Goal: Task Accomplishment & Management: Manage account settings

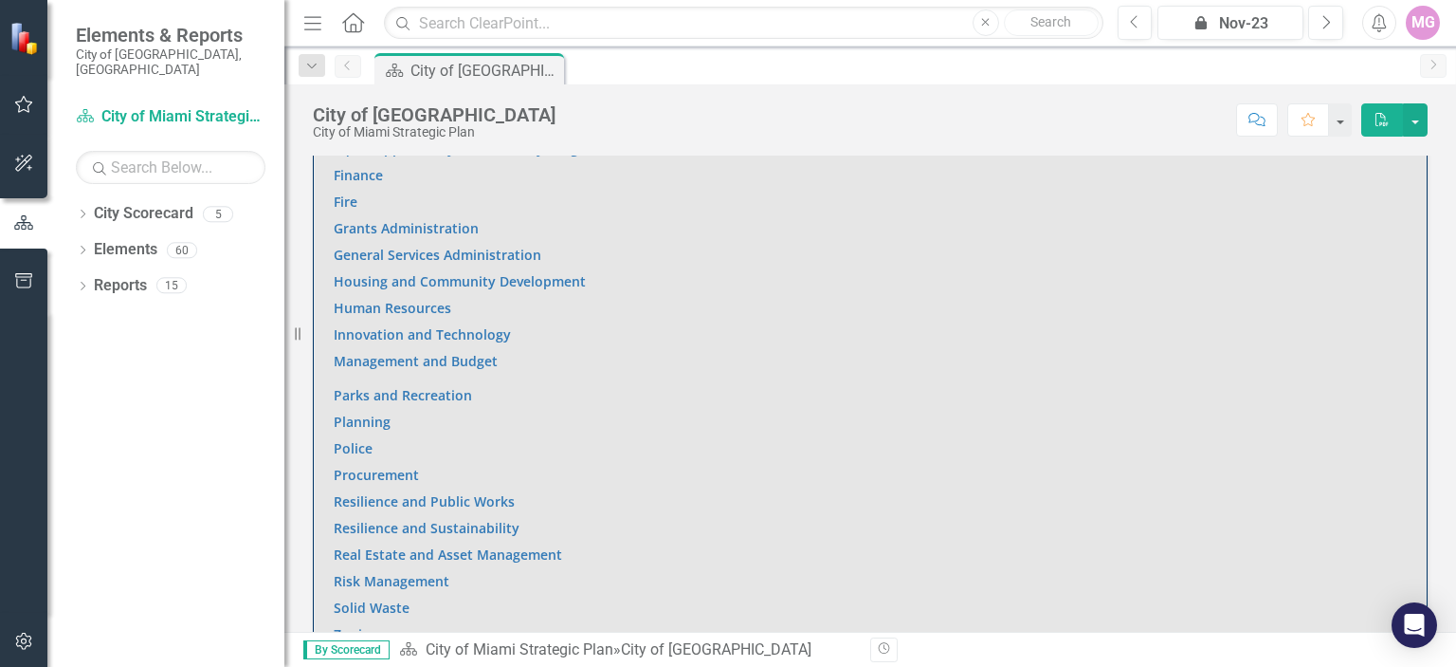
scroll to position [1417, 0]
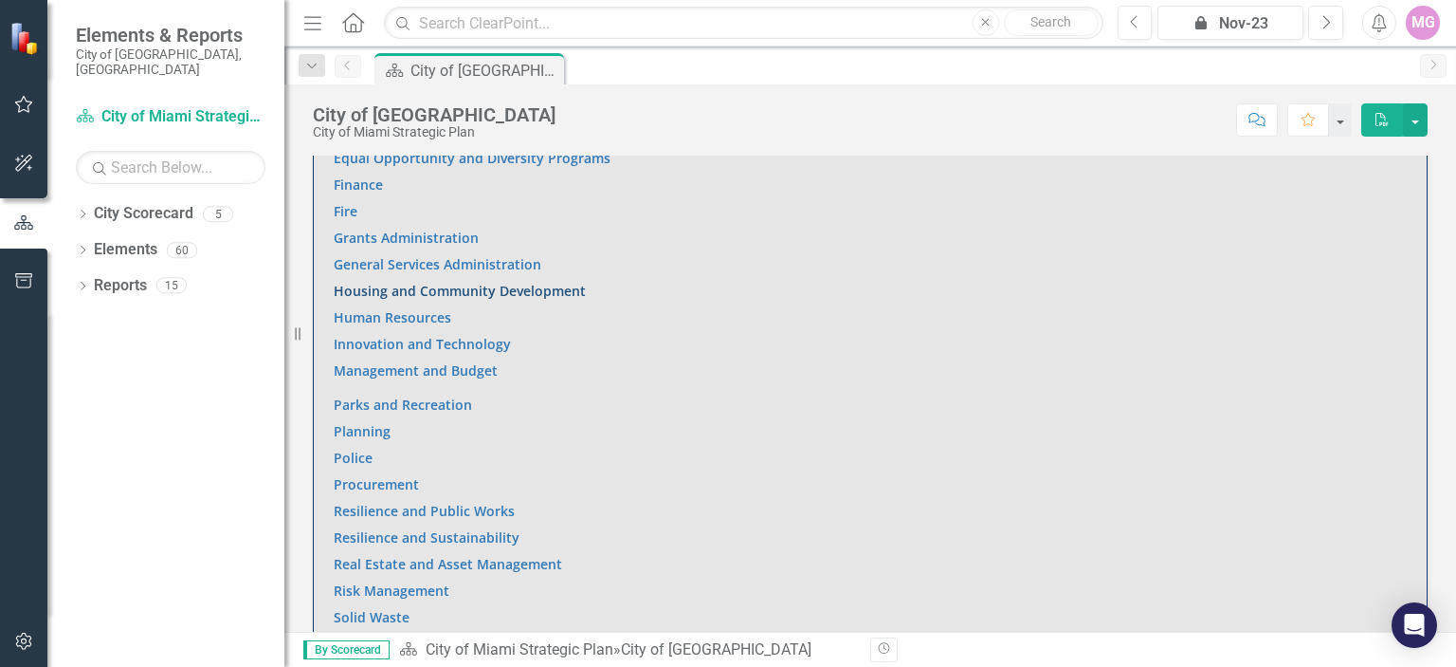
click at [521, 292] on link "Housing and Community Development" at bounding box center [460, 291] width 252 height 18
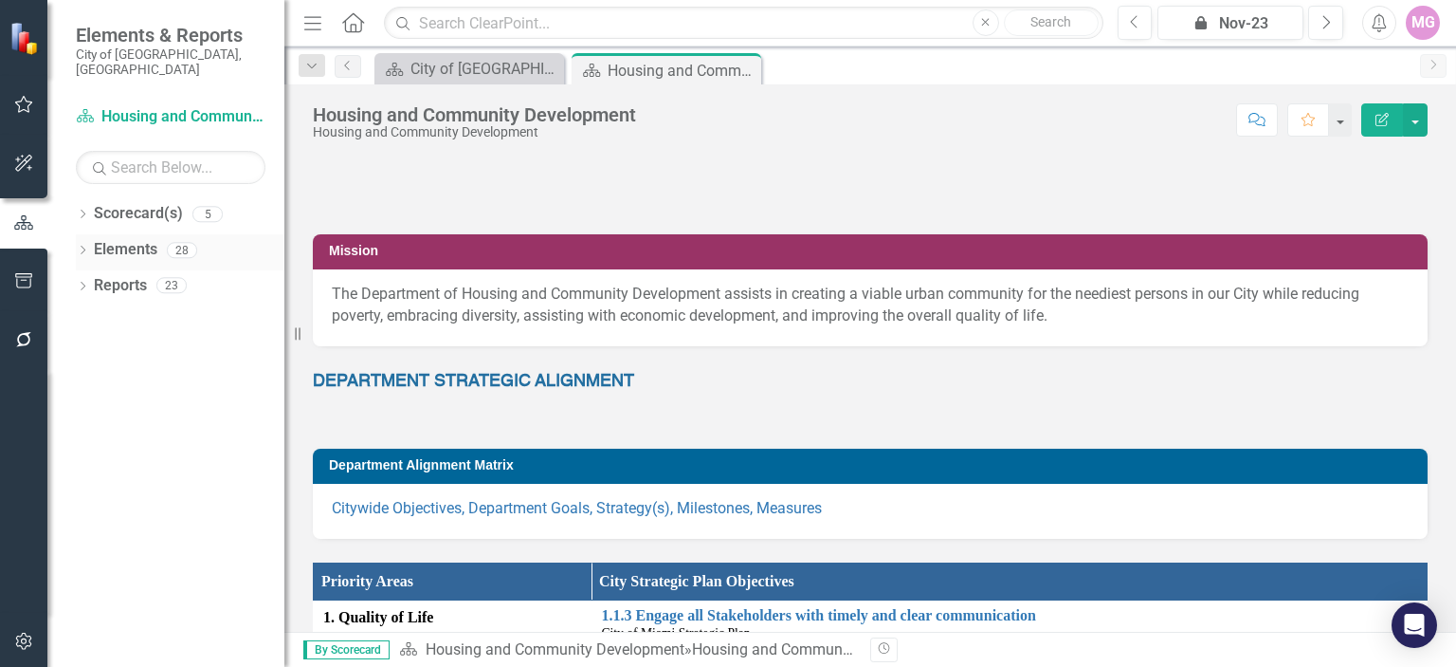
click at [125, 239] on link "Elements" at bounding box center [126, 250] width 64 height 22
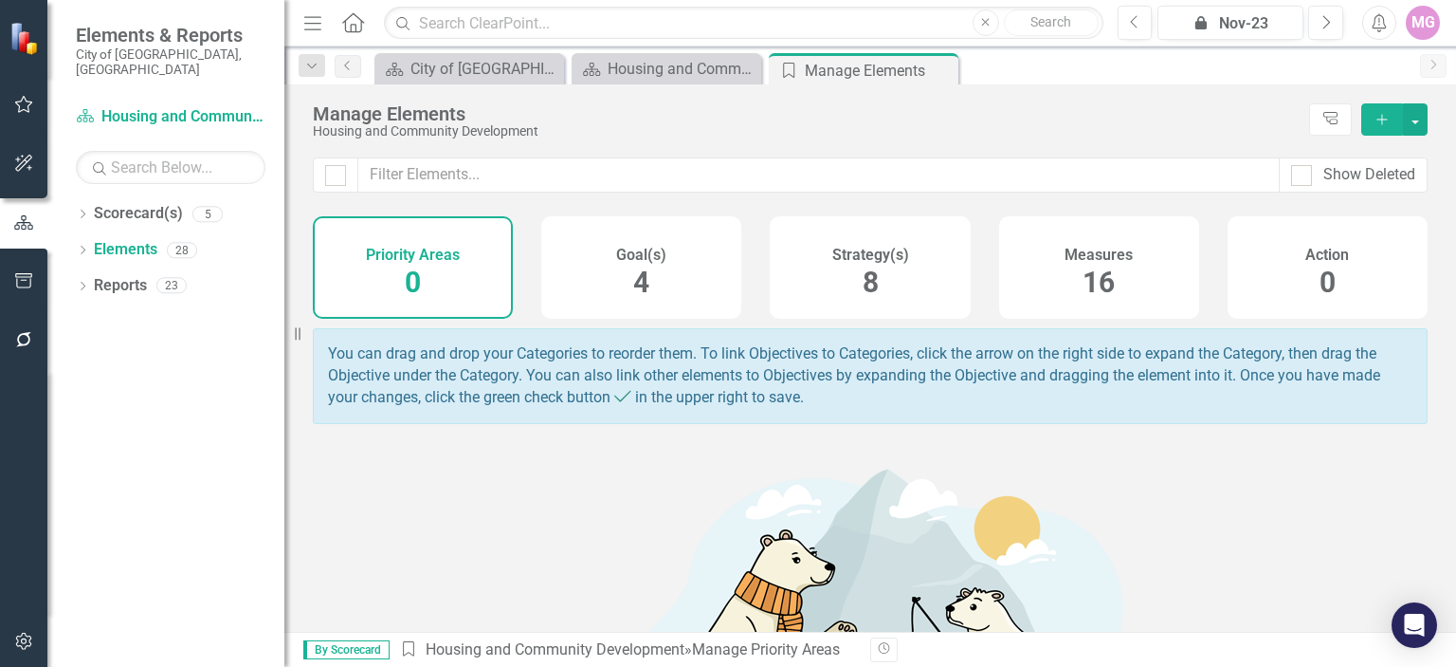
click at [1114, 283] on div "Measures 16" at bounding box center [1099, 267] width 200 height 102
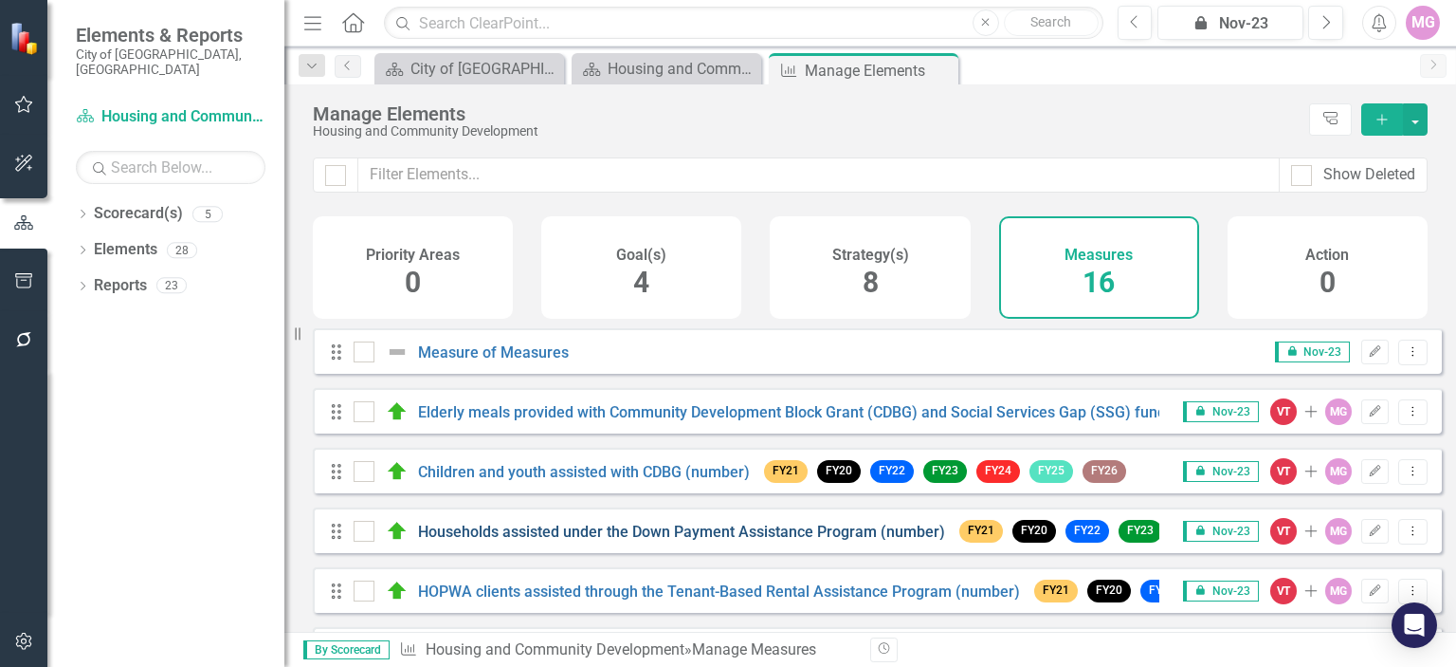
click at [649, 540] on link "Households assisted under the Down Payment Assistance Program (number)" at bounding box center [681, 531] width 527 height 18
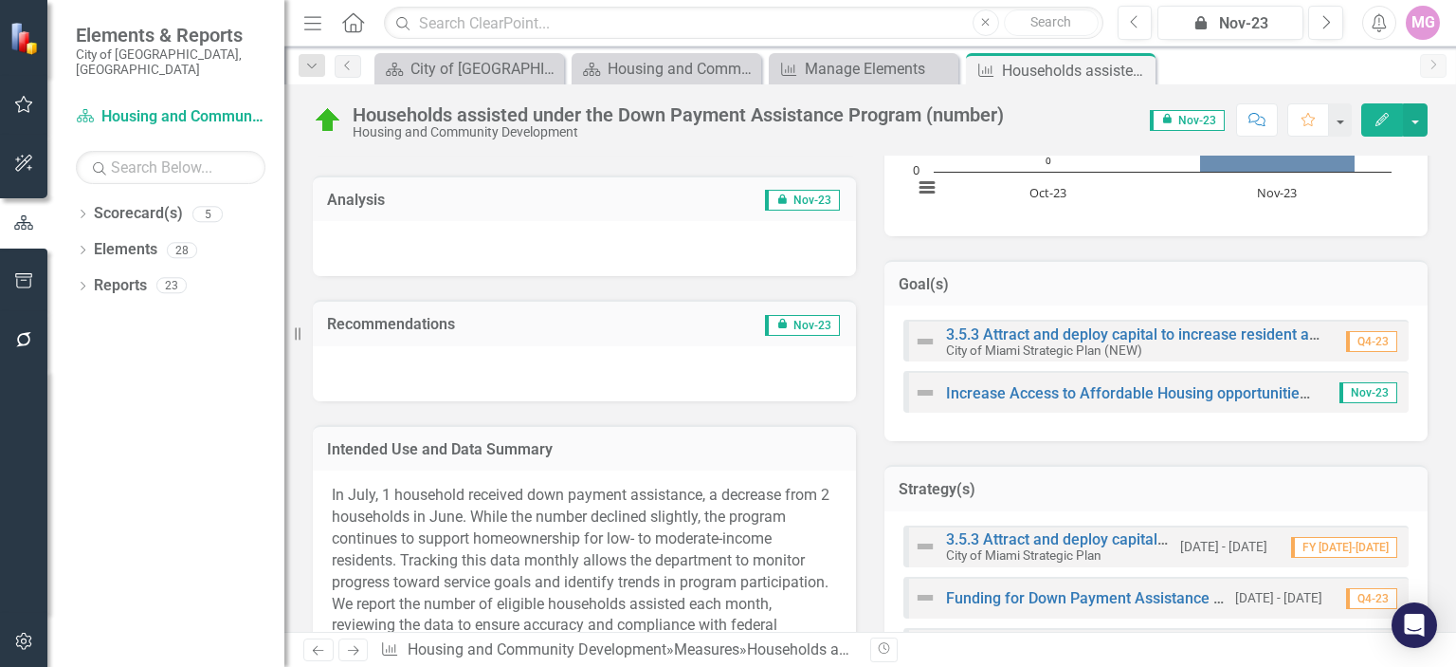
scroll to position [594, 0]
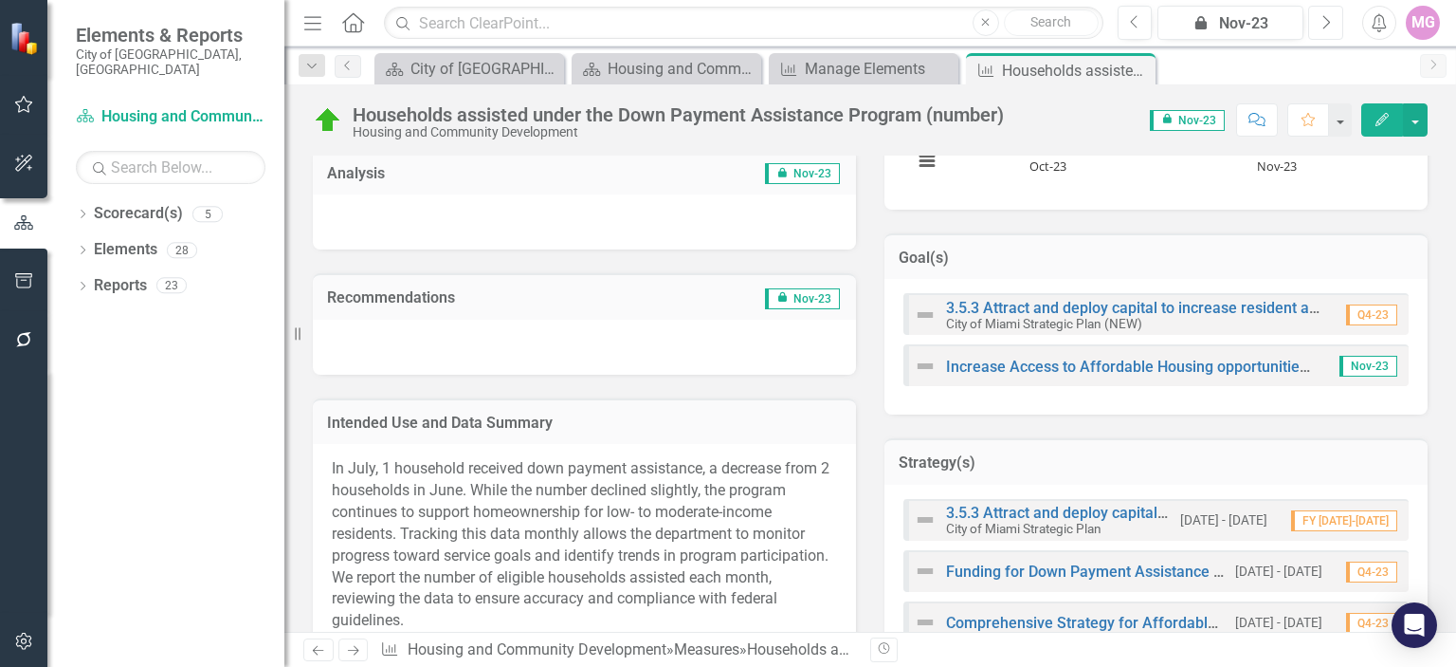
click at [1334, 22] on button "Next" at bounding box center [1325, 23] width 35 height 34
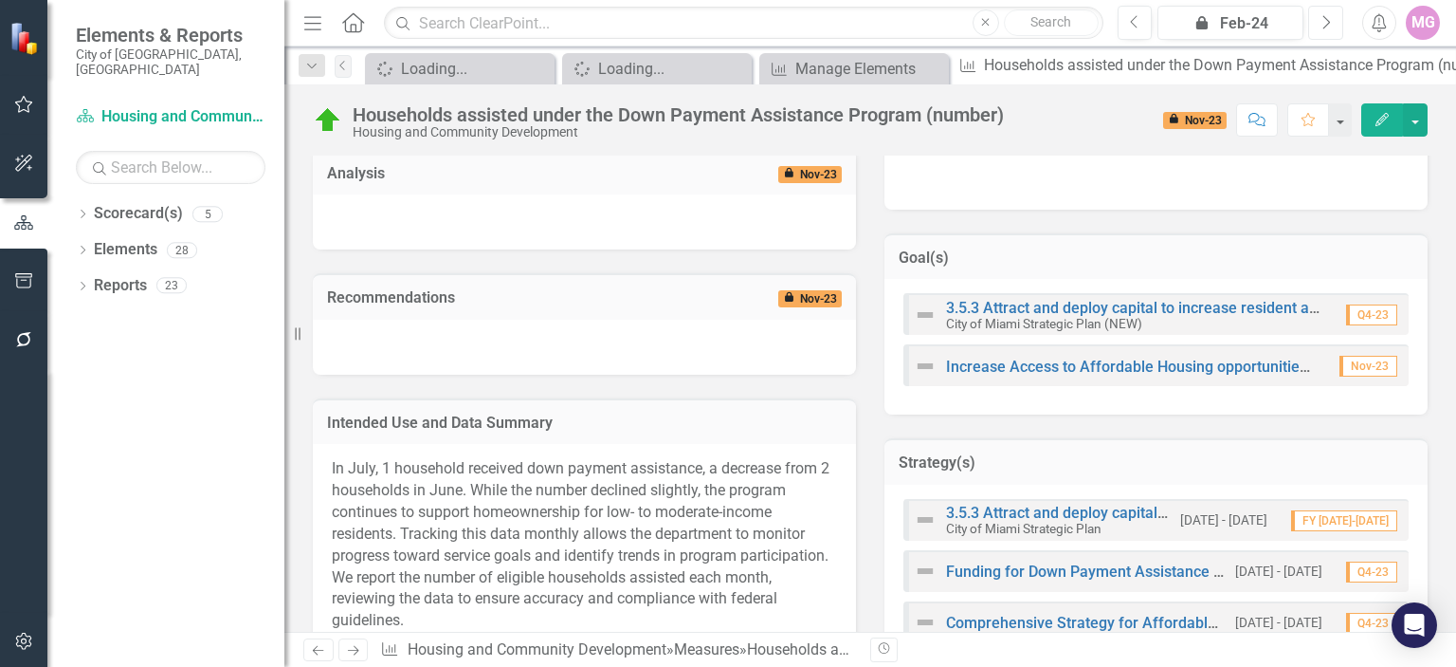
click at [1334, 22] on button "Next" at bounding box center [1325, 23] width 35 height 34
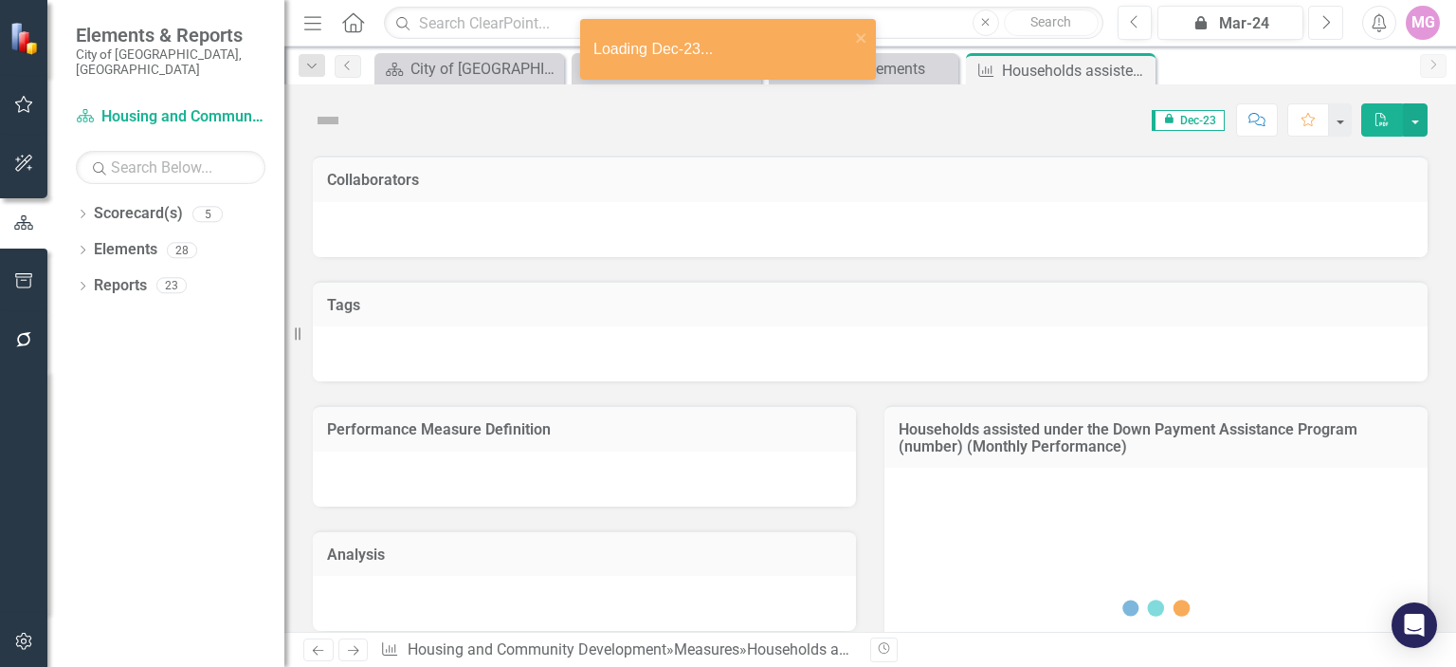
click at [1334, 22] on button "Next" at bounding box center [1325, 23] width 35 height 34
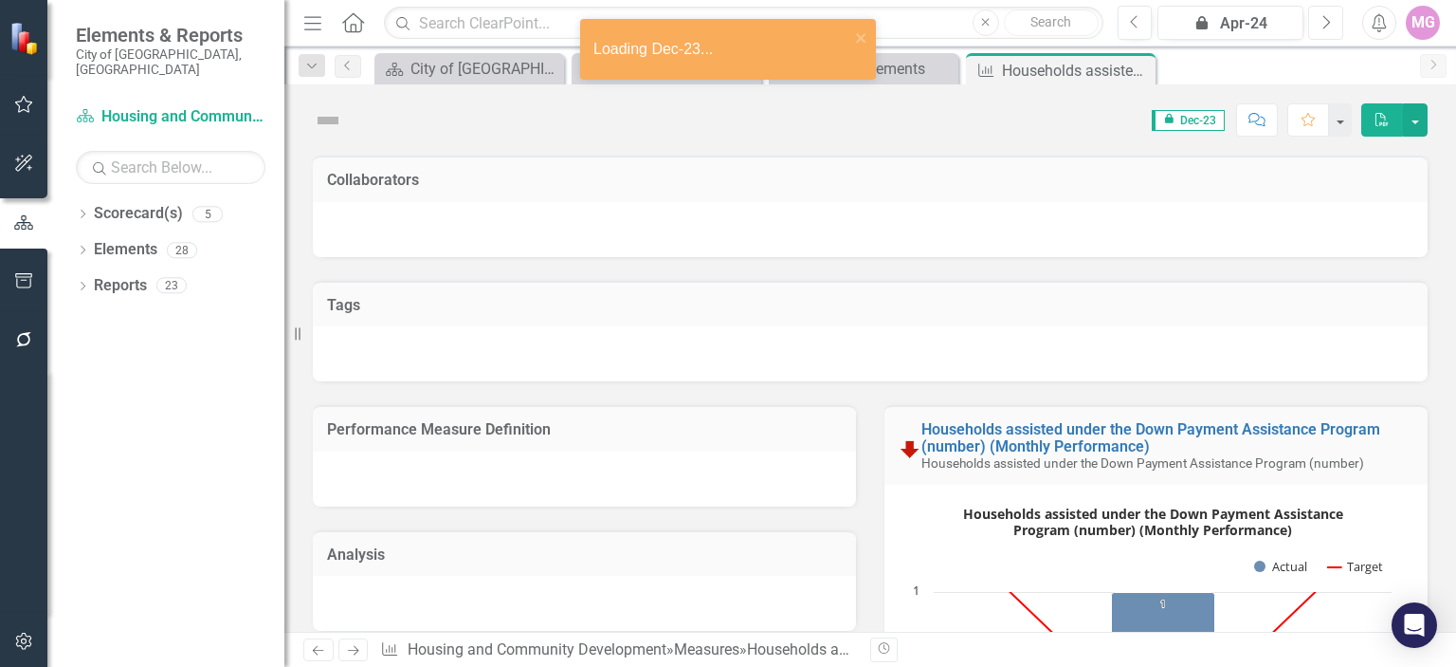
click at [1334, 22] on button "Next" at bounding box center [1325, 23] width 35 height 34
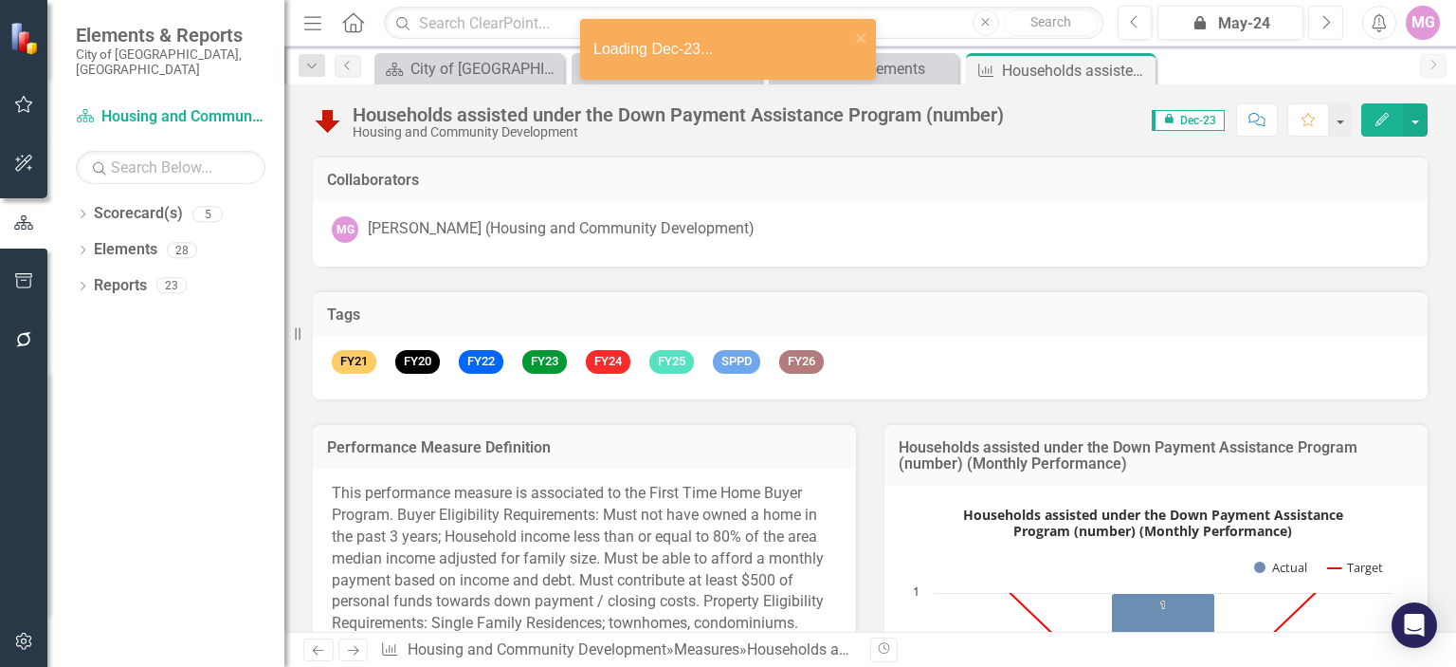
click at [1334, 22] on button "Next" at bounding box center [1325, 23] width 35 height 34
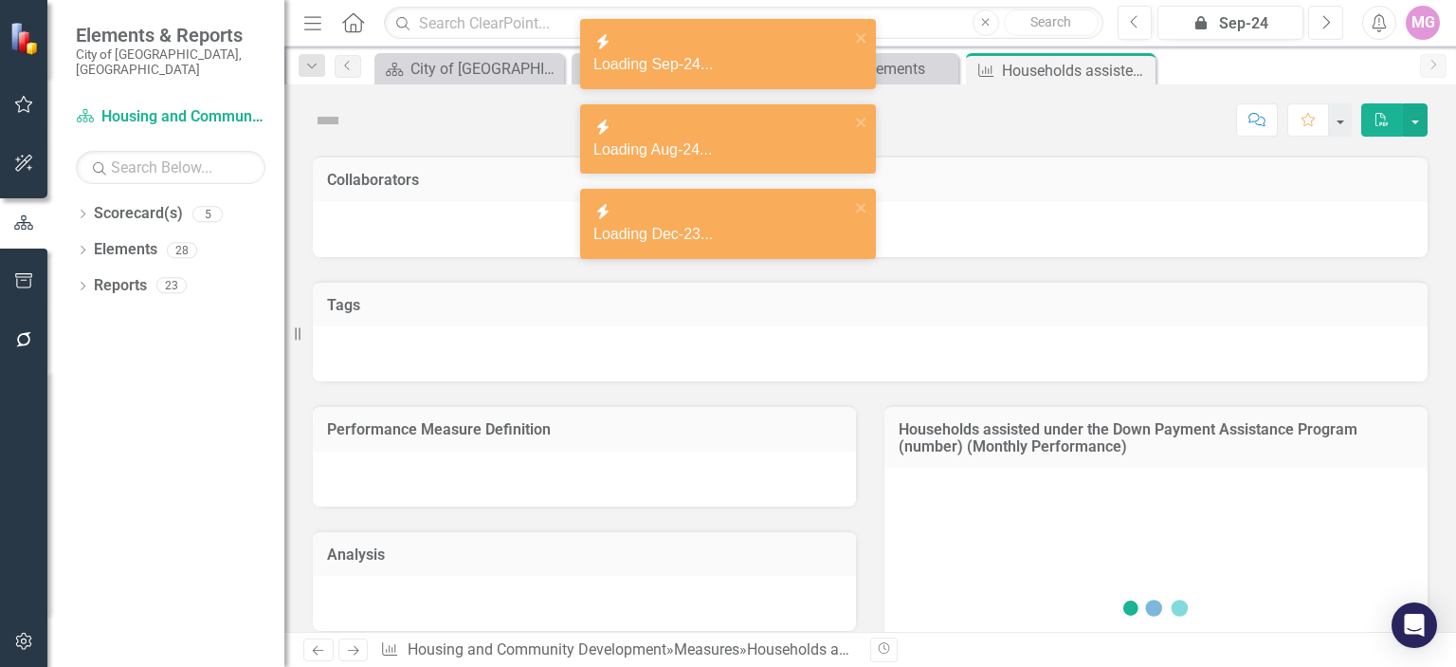
click at [1334, 22] on button "Next" at bounding box center [1325, 23] width 35 height 34
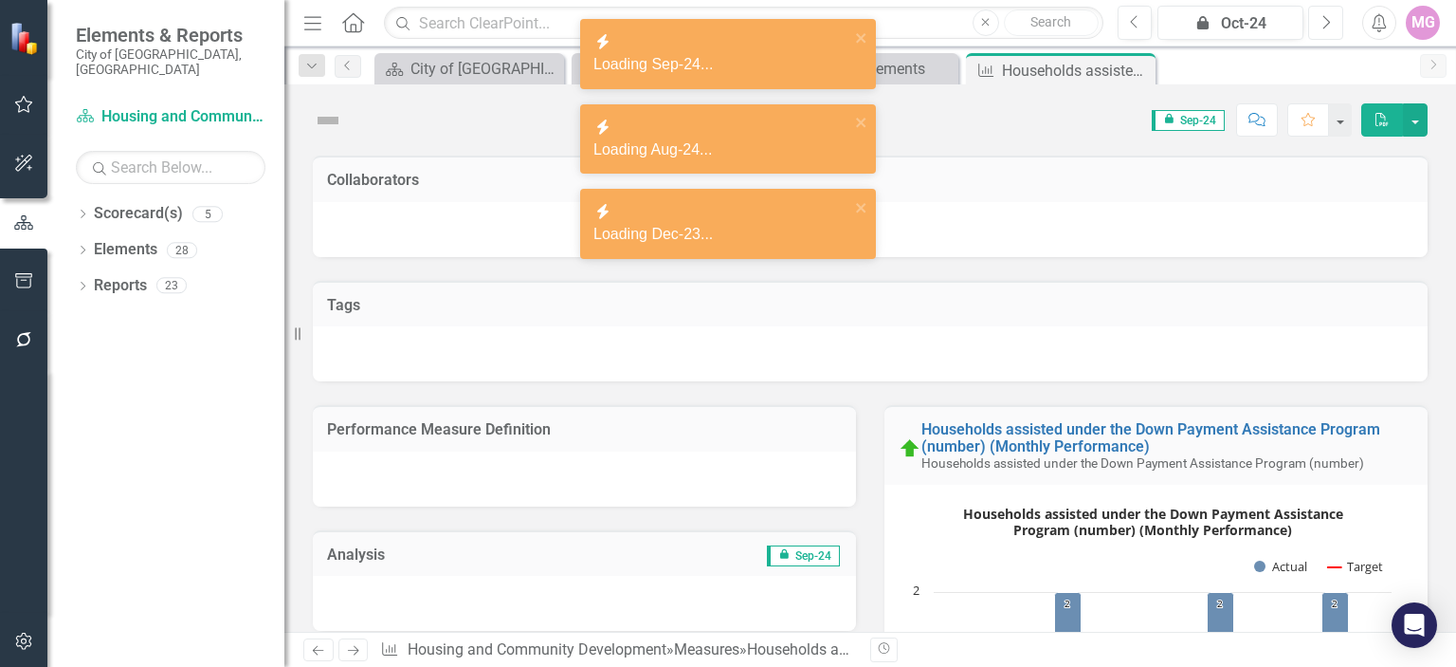
click at [1334, 22] on button "Next" at bounding box center [1325, 23] width 35 height 34
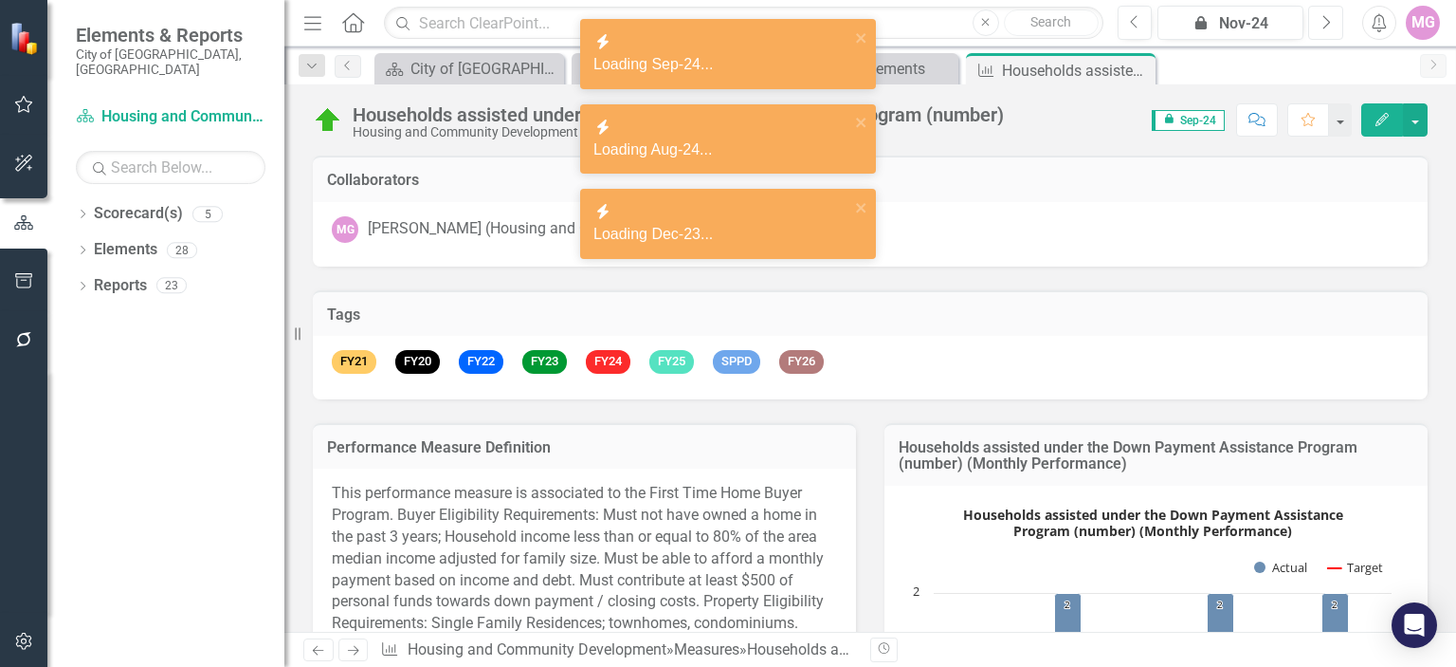
click at [1334, 22] on button "Next" at bounding box center [1325, 23] width 35 height 34
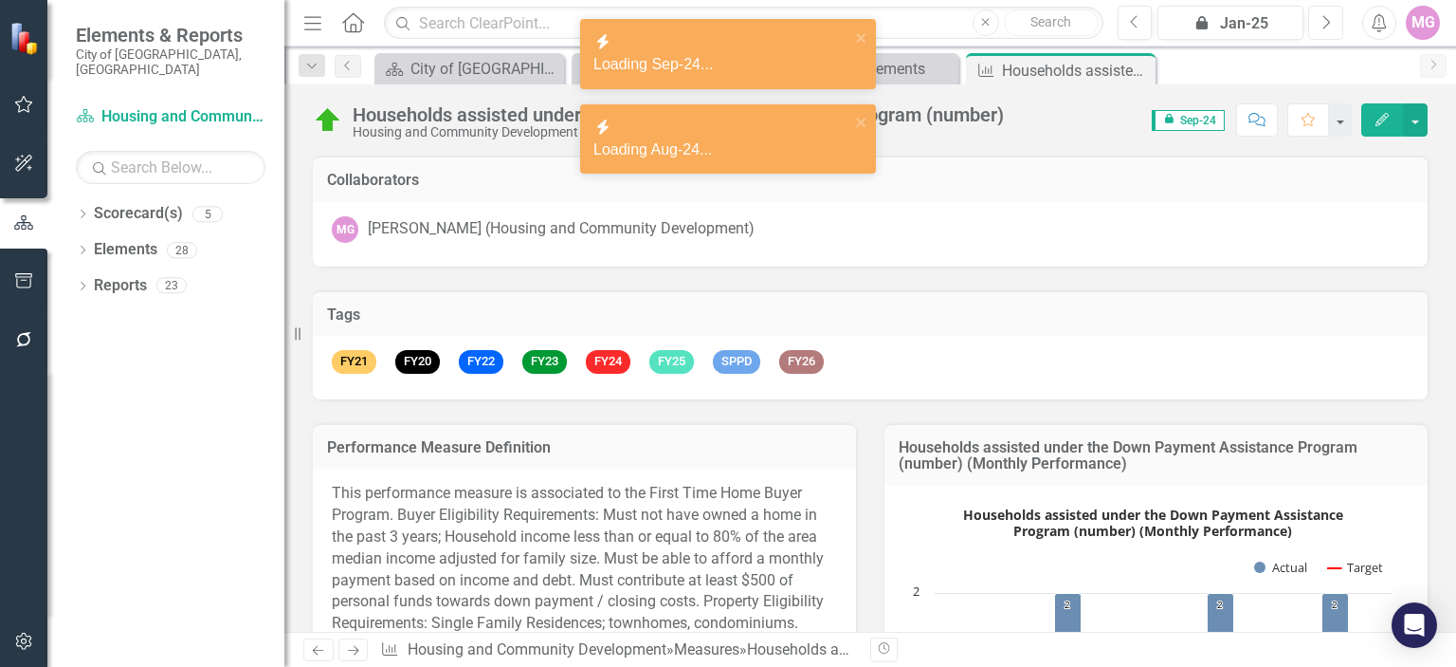
click at [1334, 22] on button "Next" at bounding box center [1325, 23] width 35 height 34
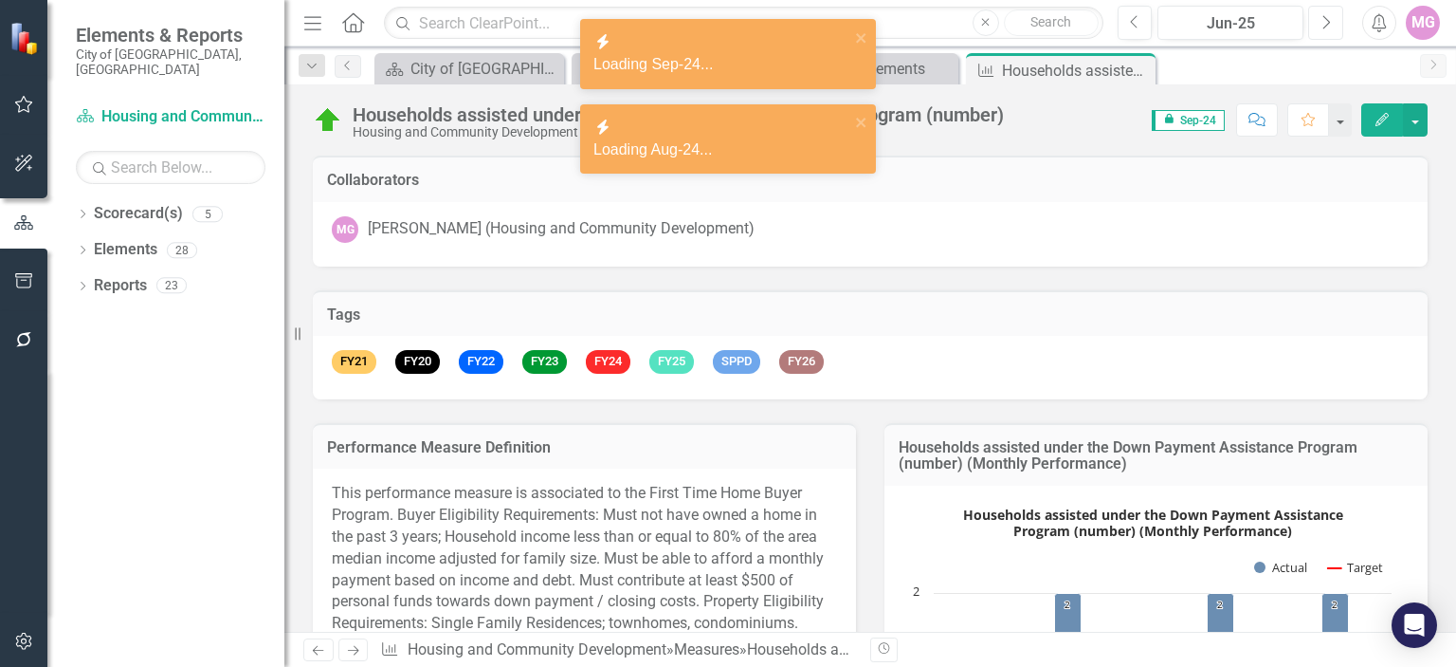
click at [1334, 22] on button "Next" at bounding box center [1325, 23] width 35 height 34
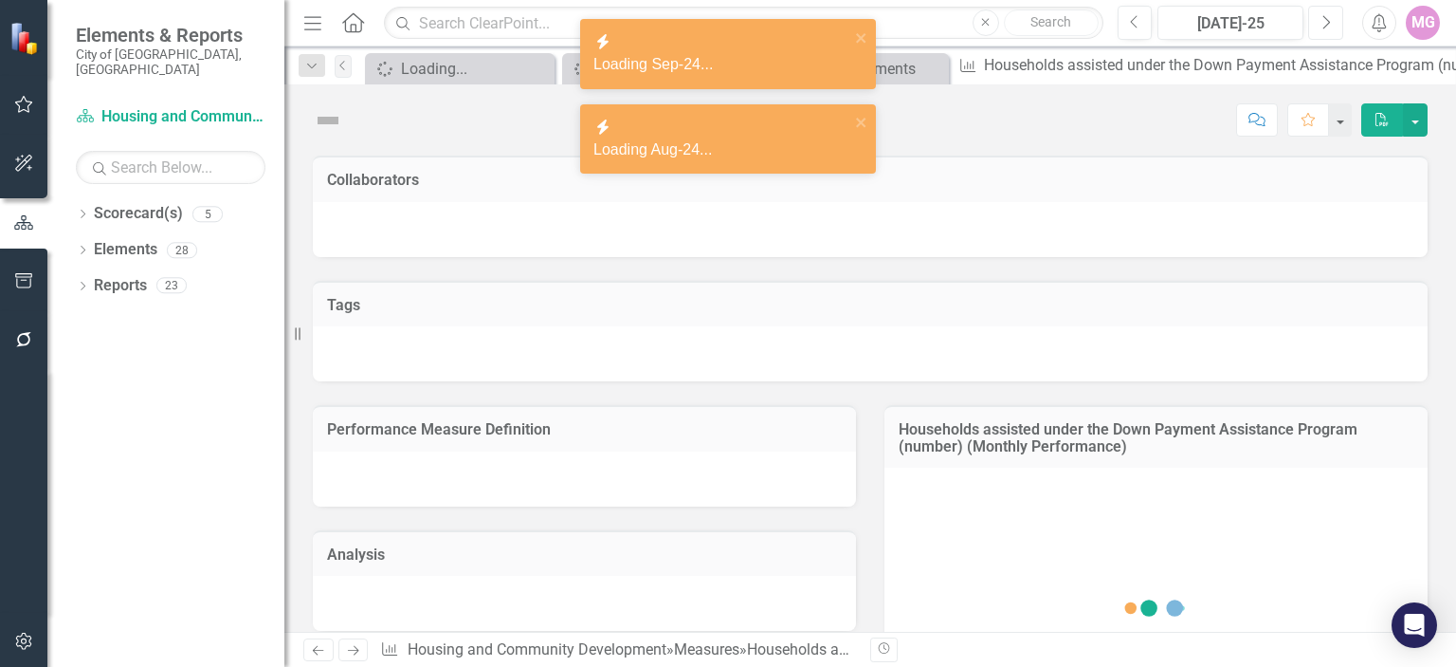
click at [1334, 22] on button "Next" at bounding box center [1325, 23] width 35 height 34
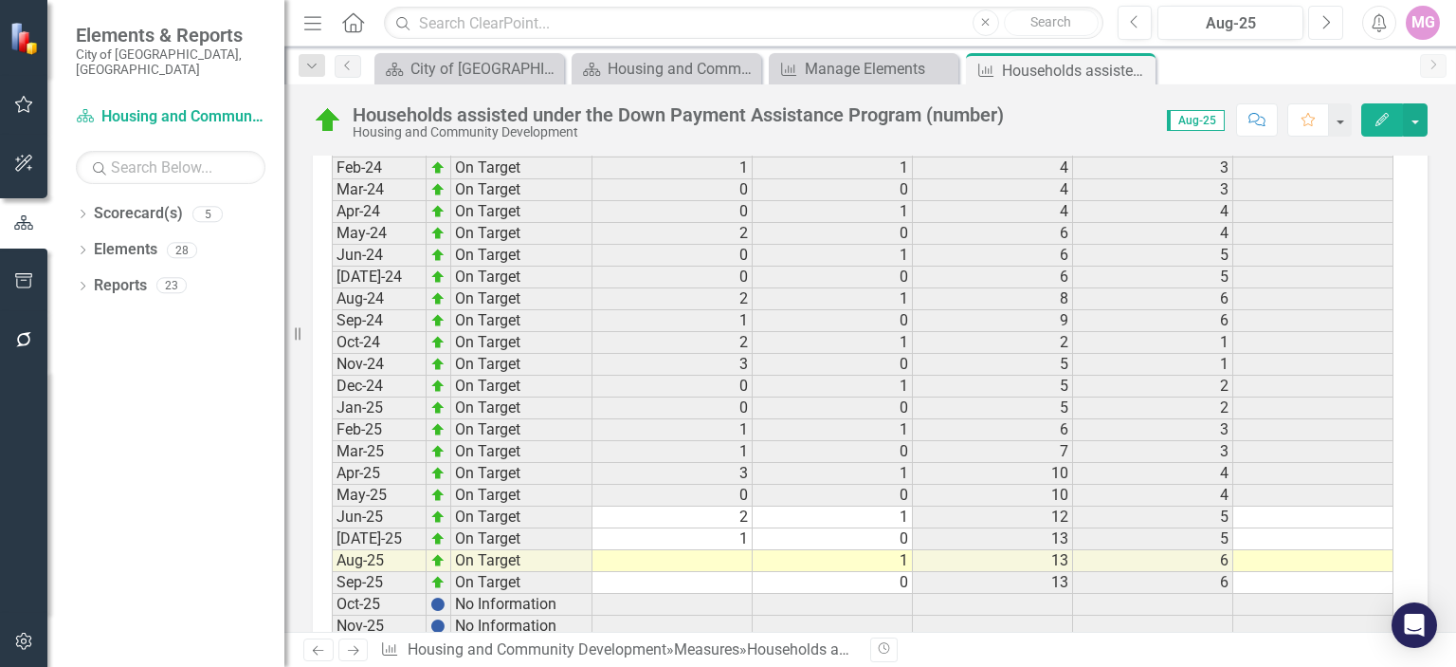
scroll to position [2894, 0]
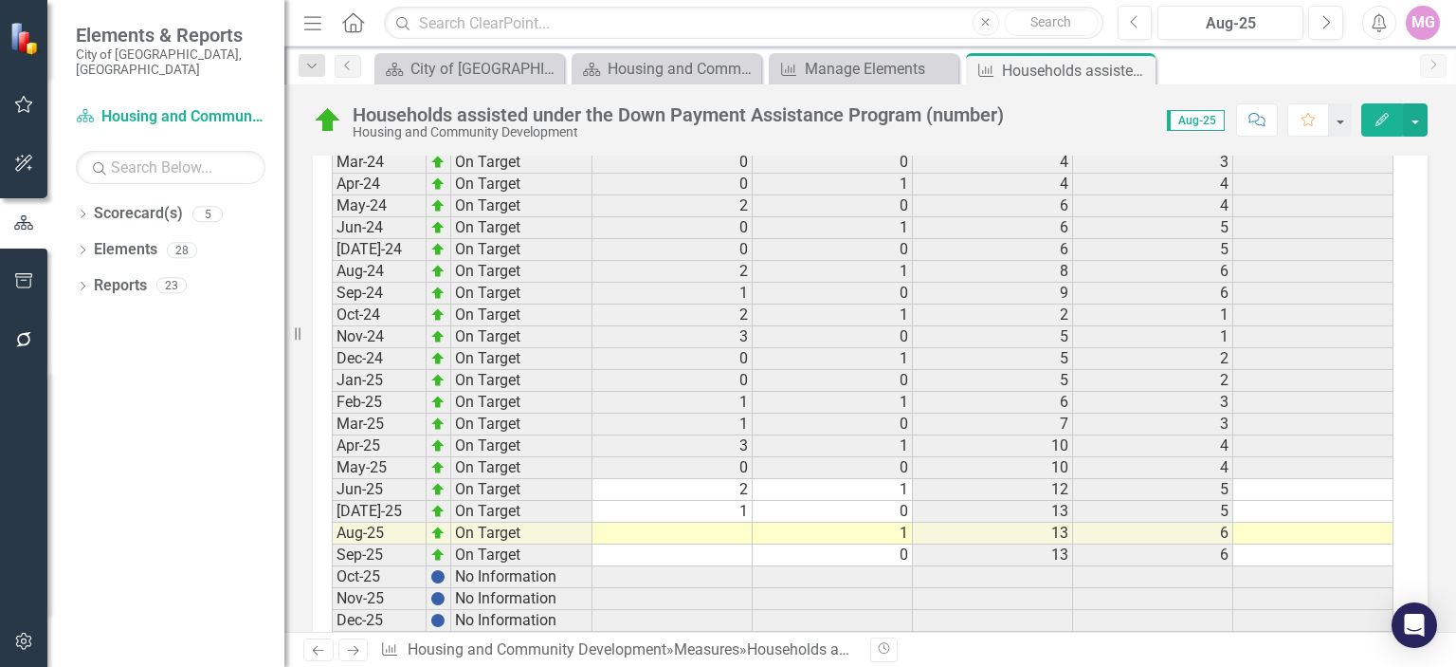
type textarea "4"
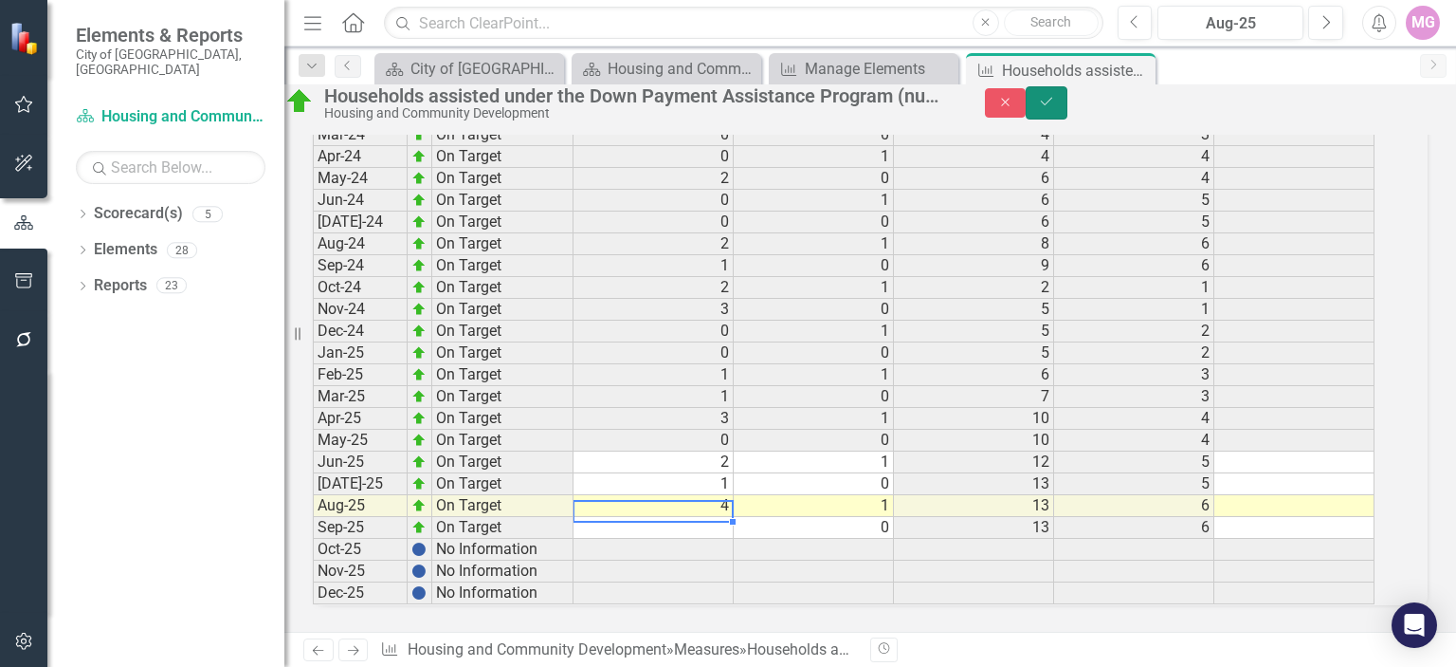
click at [1055, 108] on icon "Save" at bounding box center [1046, 101] width 17 height 13
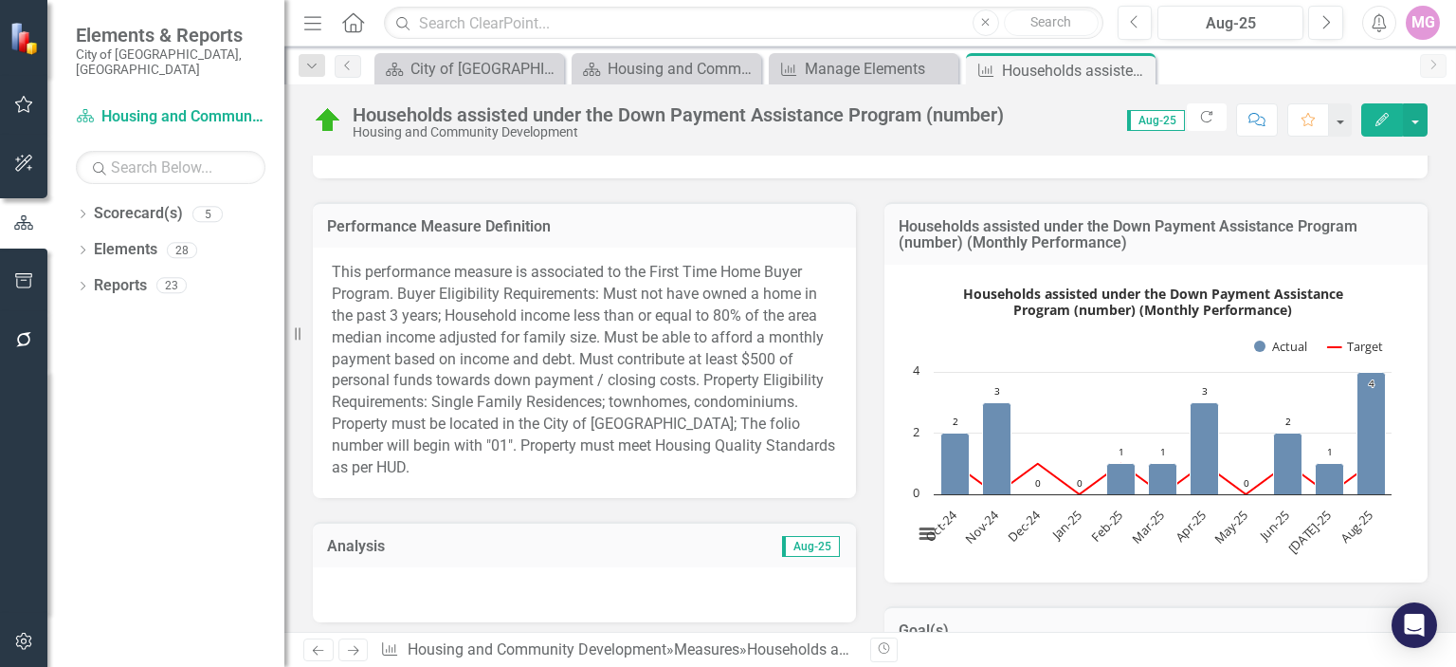
scroll to position [231, 0]
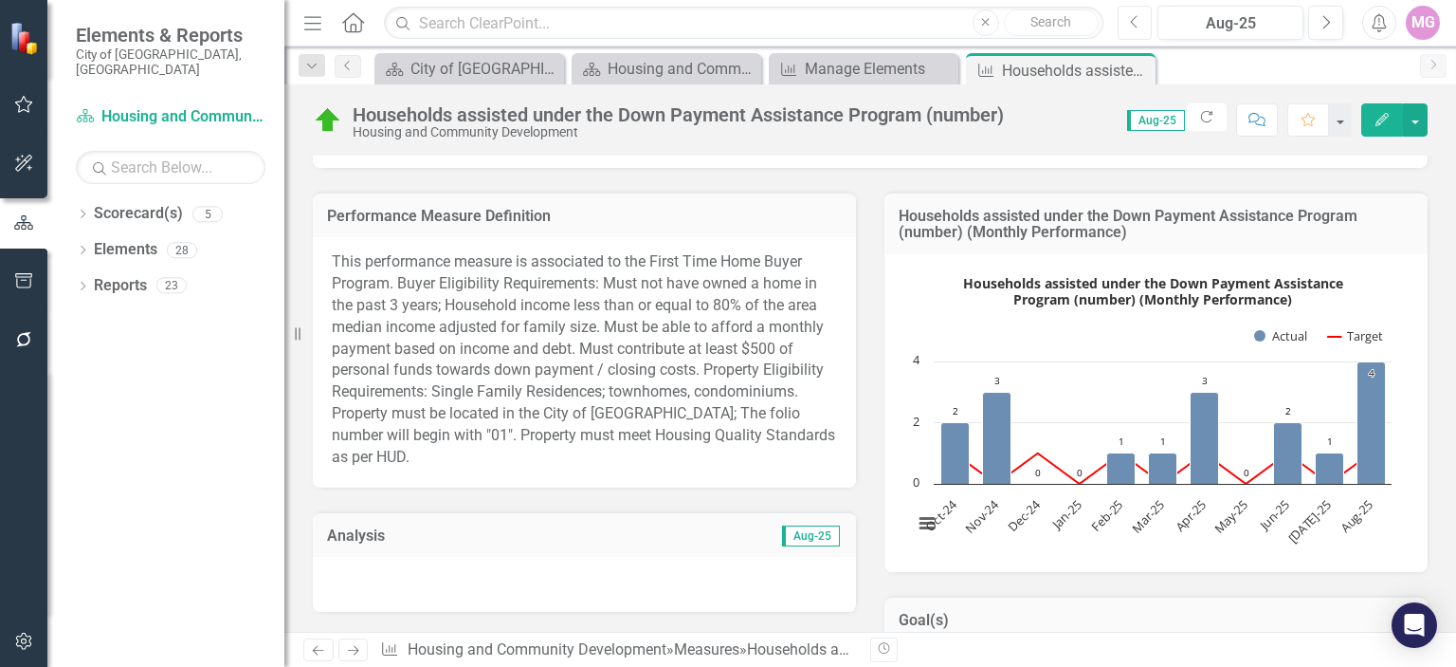
click at [1138, 20] on icon "Previous" at bounding box center [1135, 22] width 10 height 17
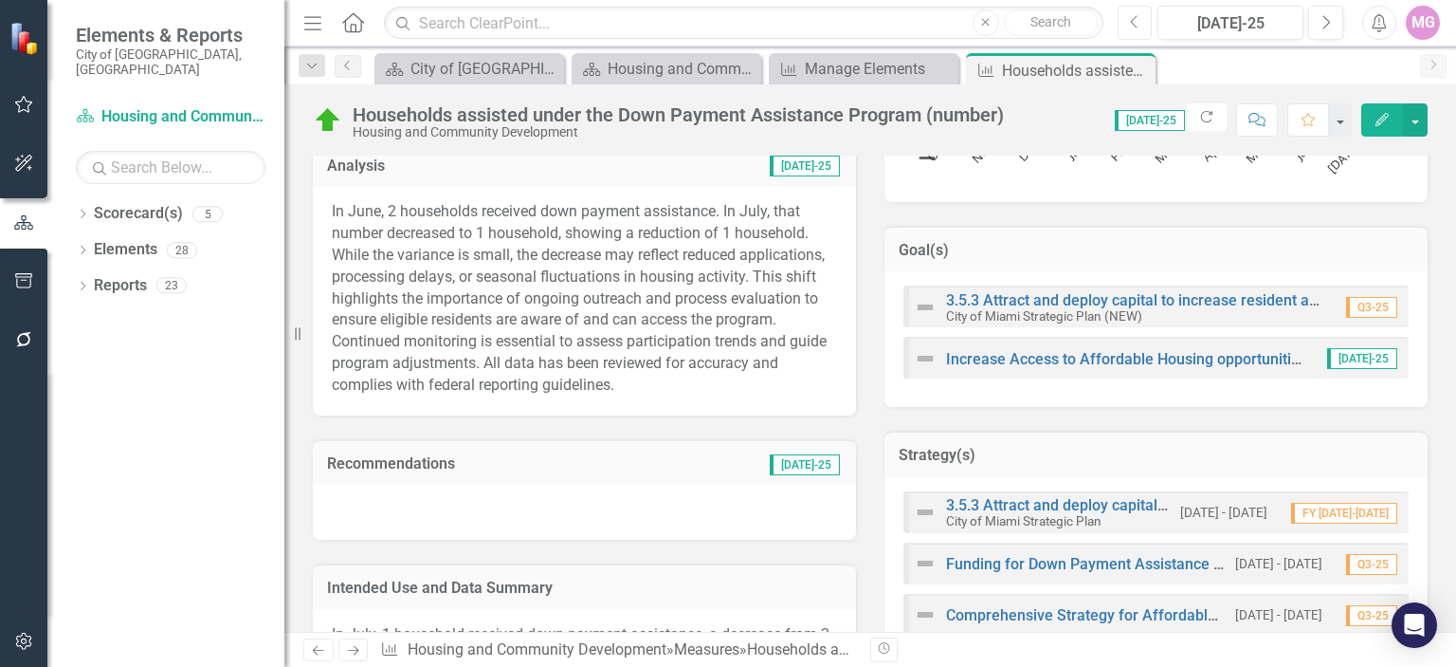
scroll to position [612, 0]
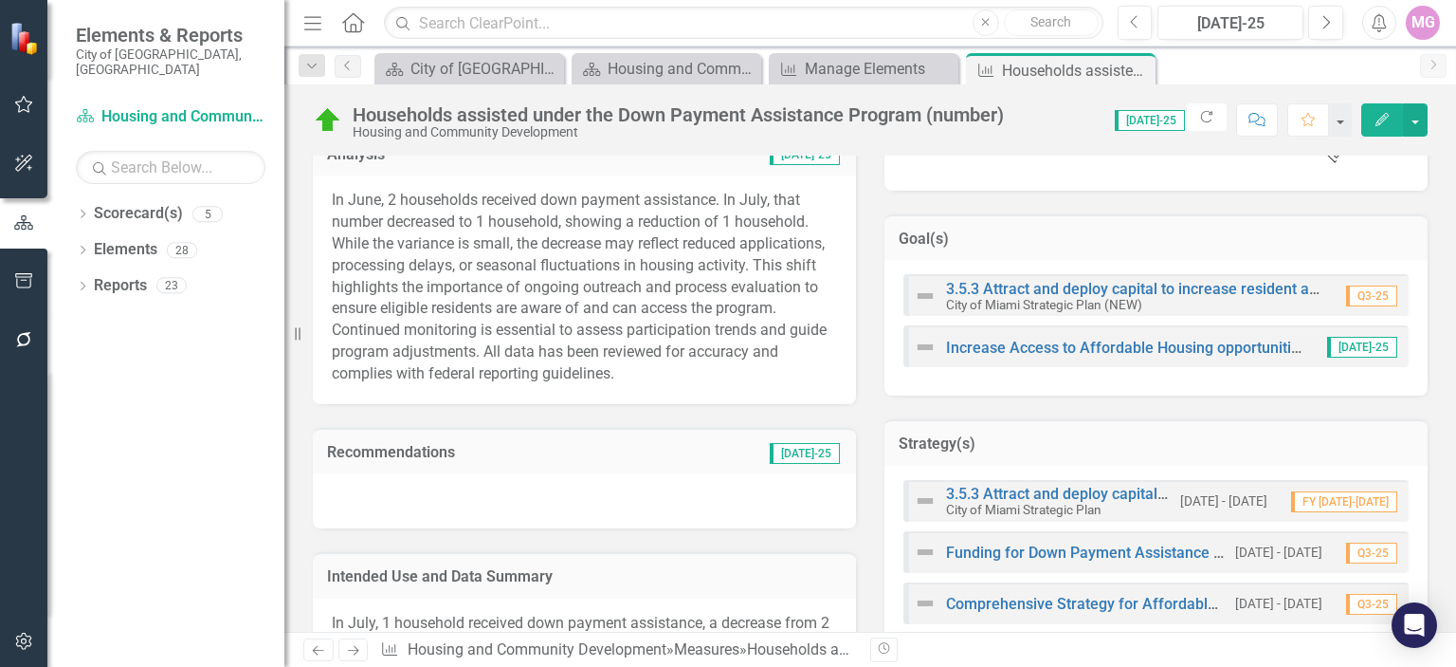
click at [448, 239] on p "In June, 2 households received down payment assistance. In July, that number de…" at bounding box center [584, 287] width 505 height 195
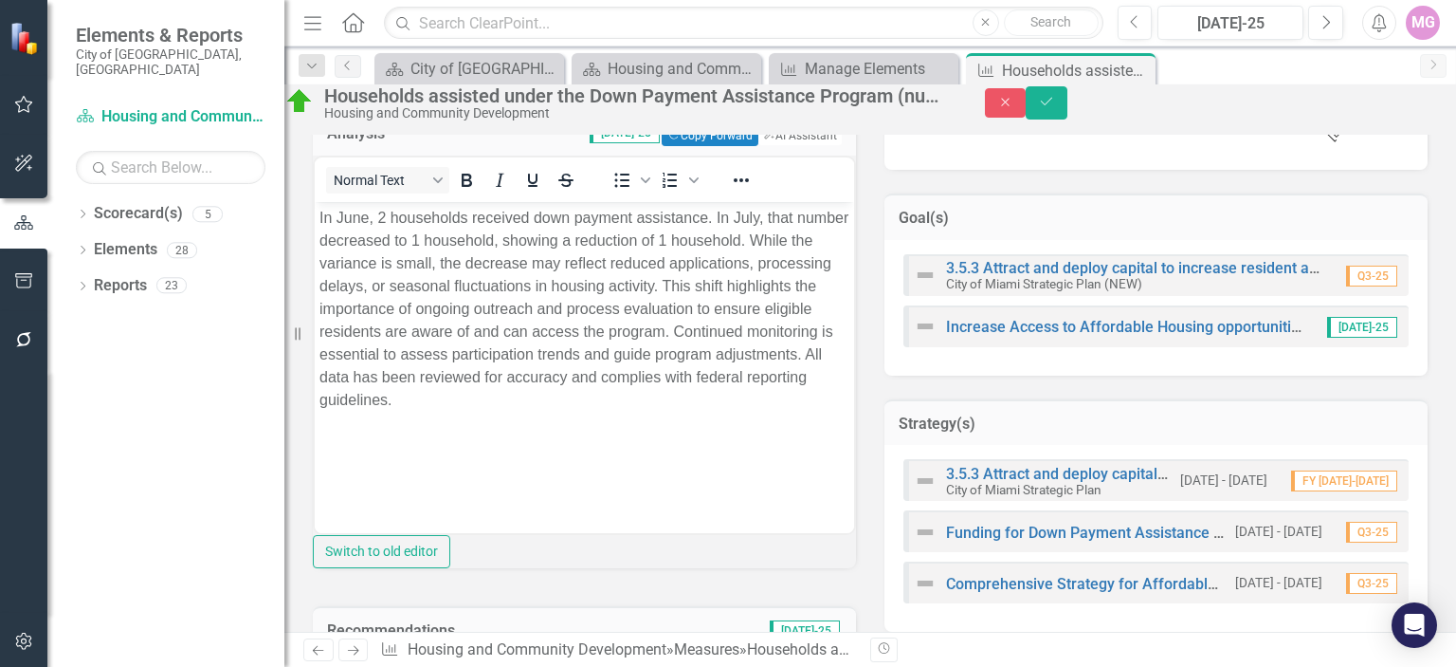
scroll to position [0, 0]
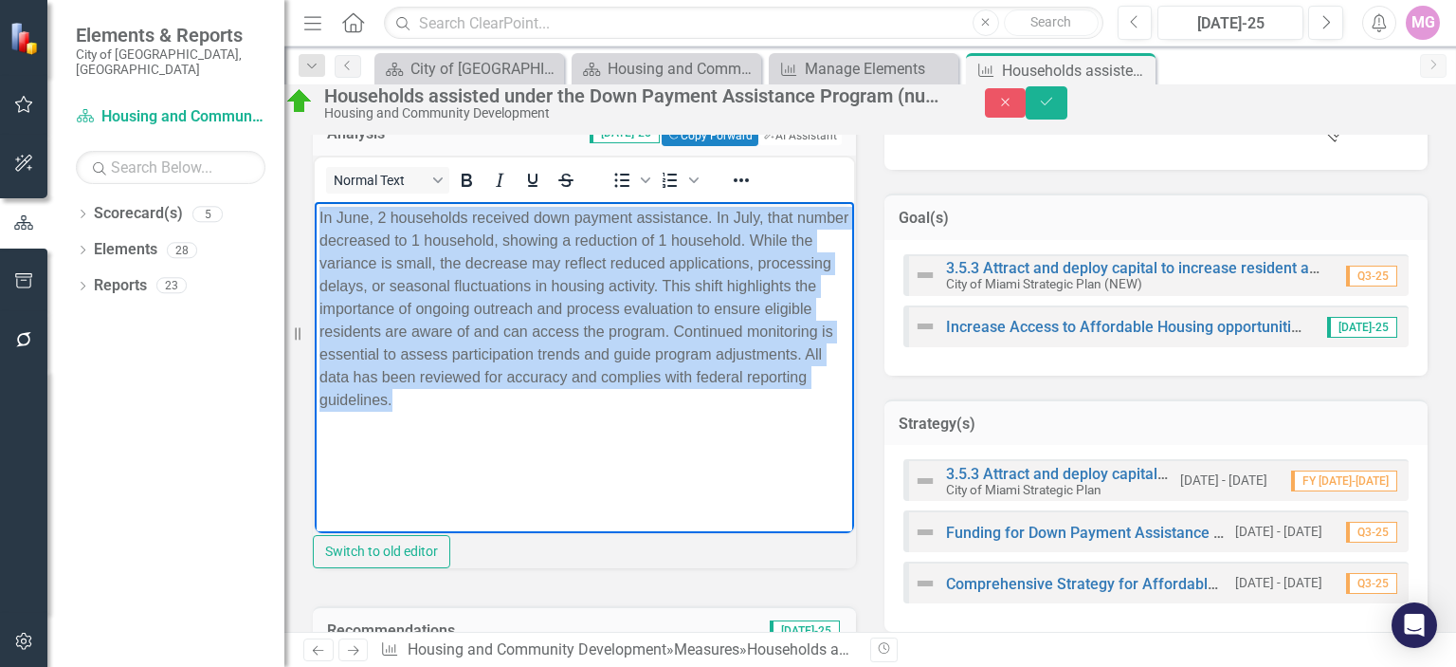
drag, startPoint x: 320, startPoint y: 215, endPoint x: 871, endPoint y: 428, distance: 590.4
click at [854, 428] on html "In June, 2 households received down payment assistance. In July, that number de…" at bounding box center [584, 343] width 539 height 284
copy p "In June, 2 households received down payment assistance. In July, that number de…"
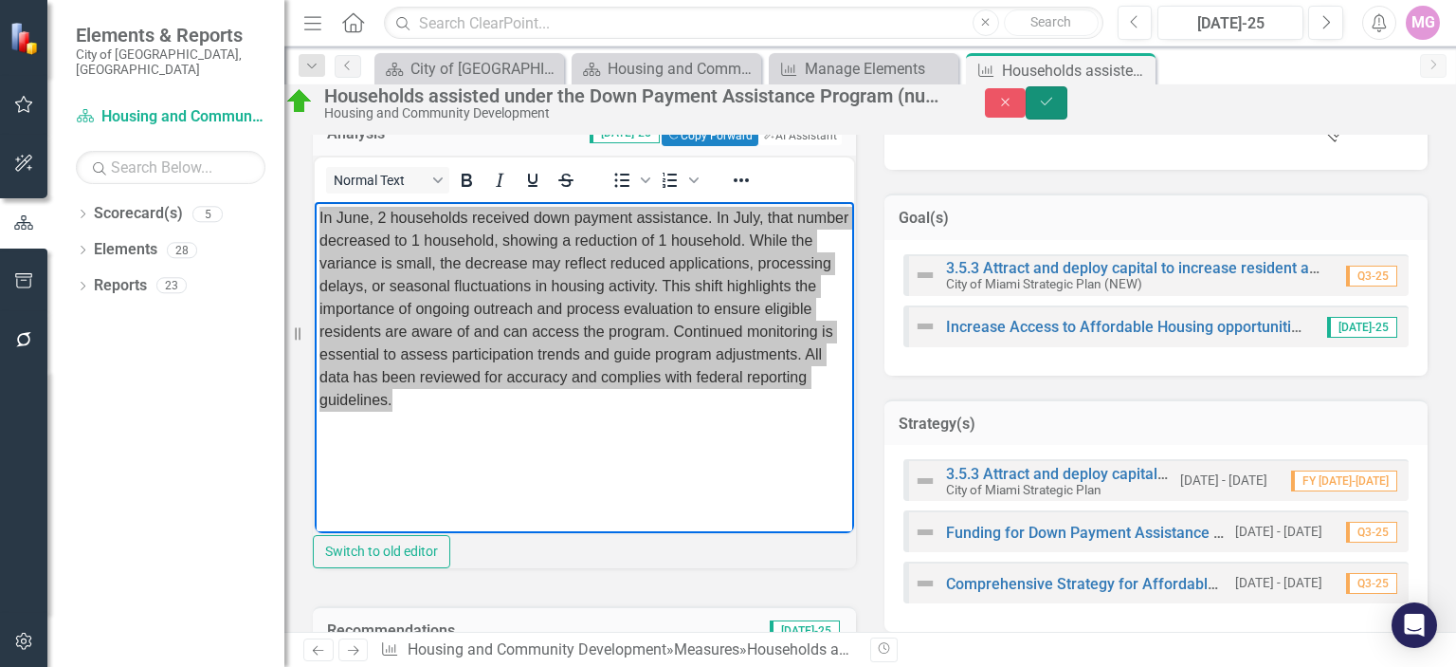
click at [1055, 108] on icon "Save" at bounding box center [1046, 101] width 17 height 13
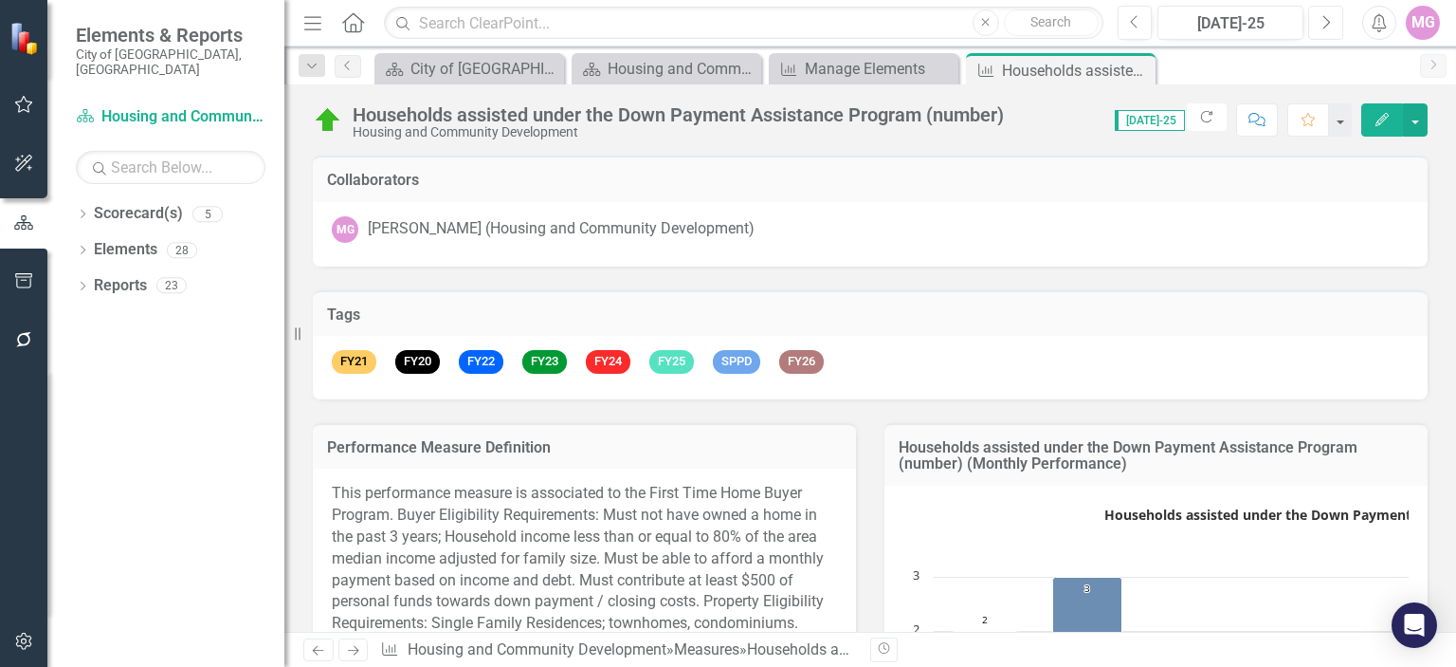
click at [1324, 18] on icon "Next" at bounding box center [1326, 22] width 10 height 17
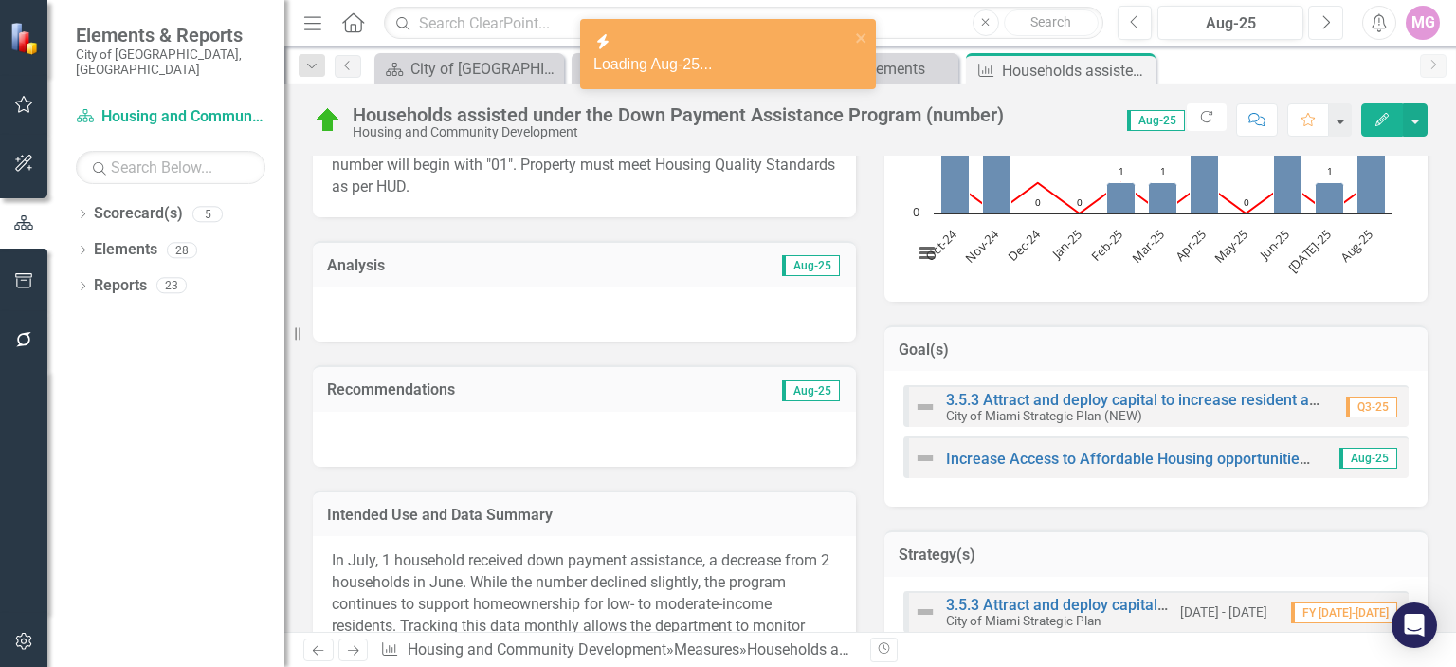
scroll to position [512, 0]
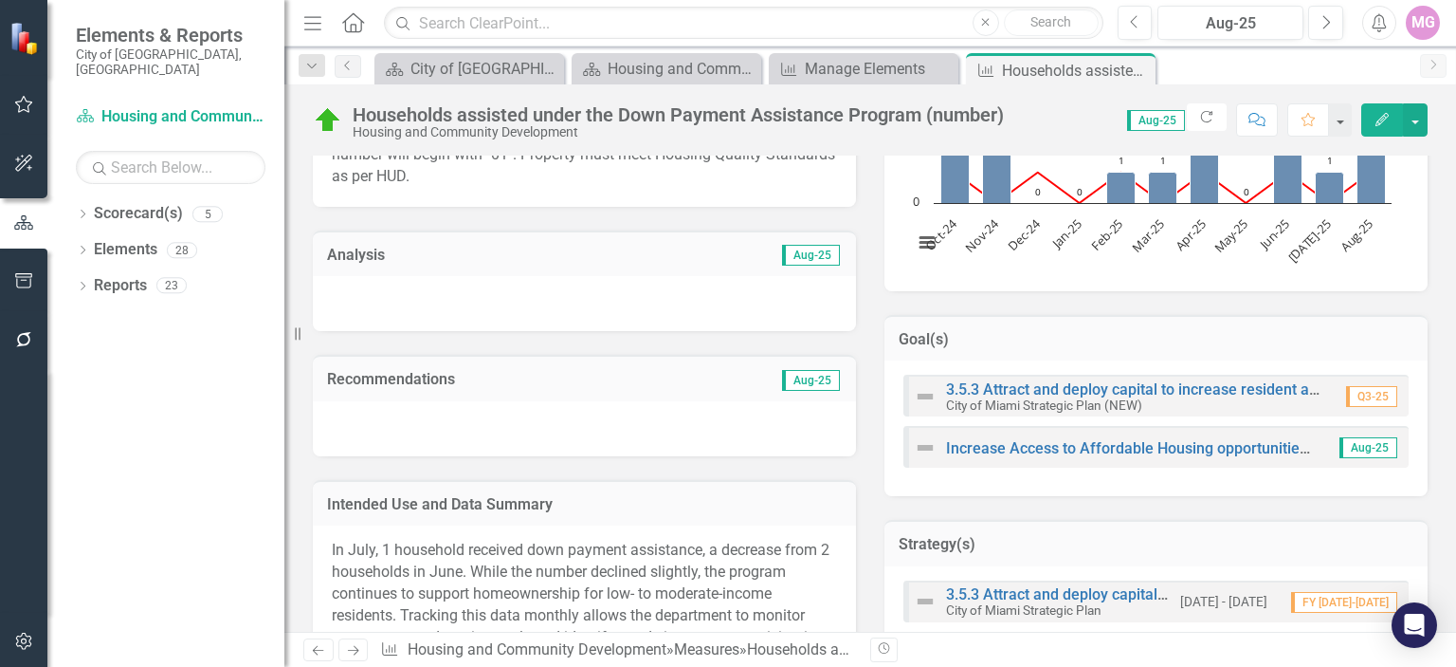
click at [352, 276] on div at bounding box center [584, 303] width 543 height 55
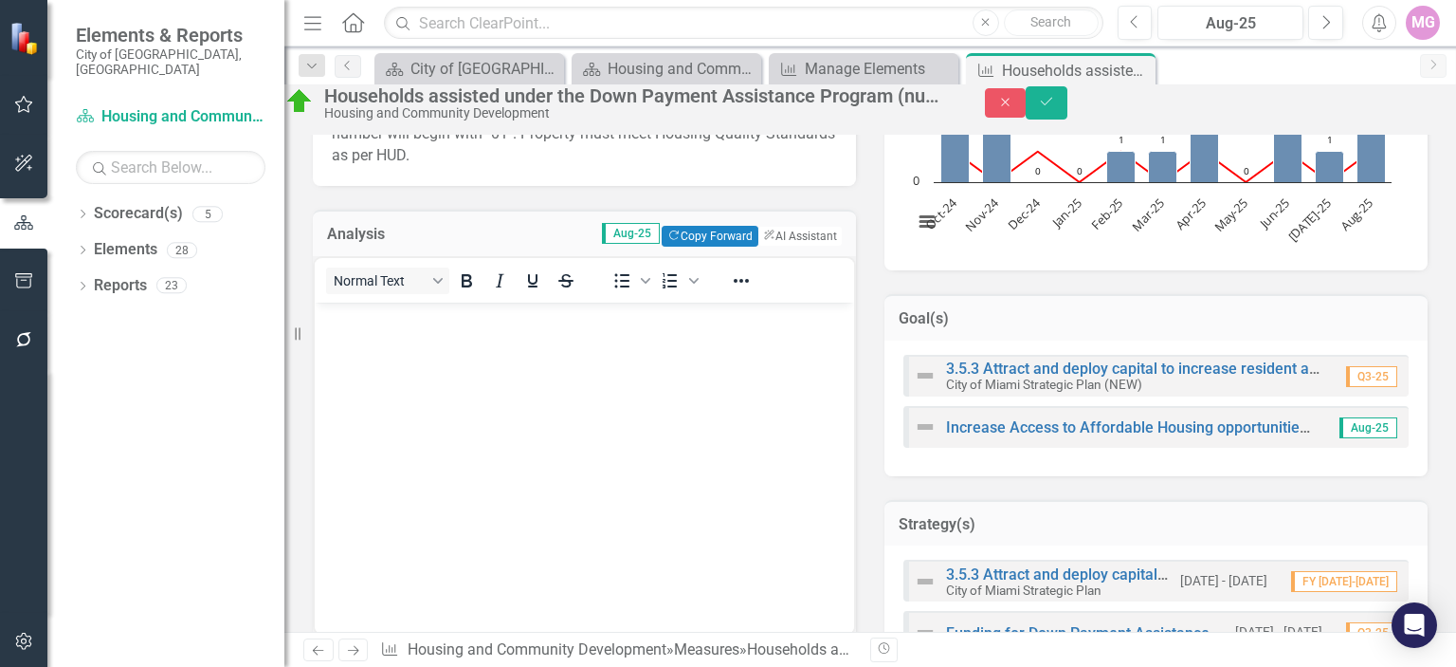
scroll to position [0, 0]
click at [341, 321] on p "Rich Text Area. Press ALT-0 for help." at bounding box center [585, 317] width 530 height 23
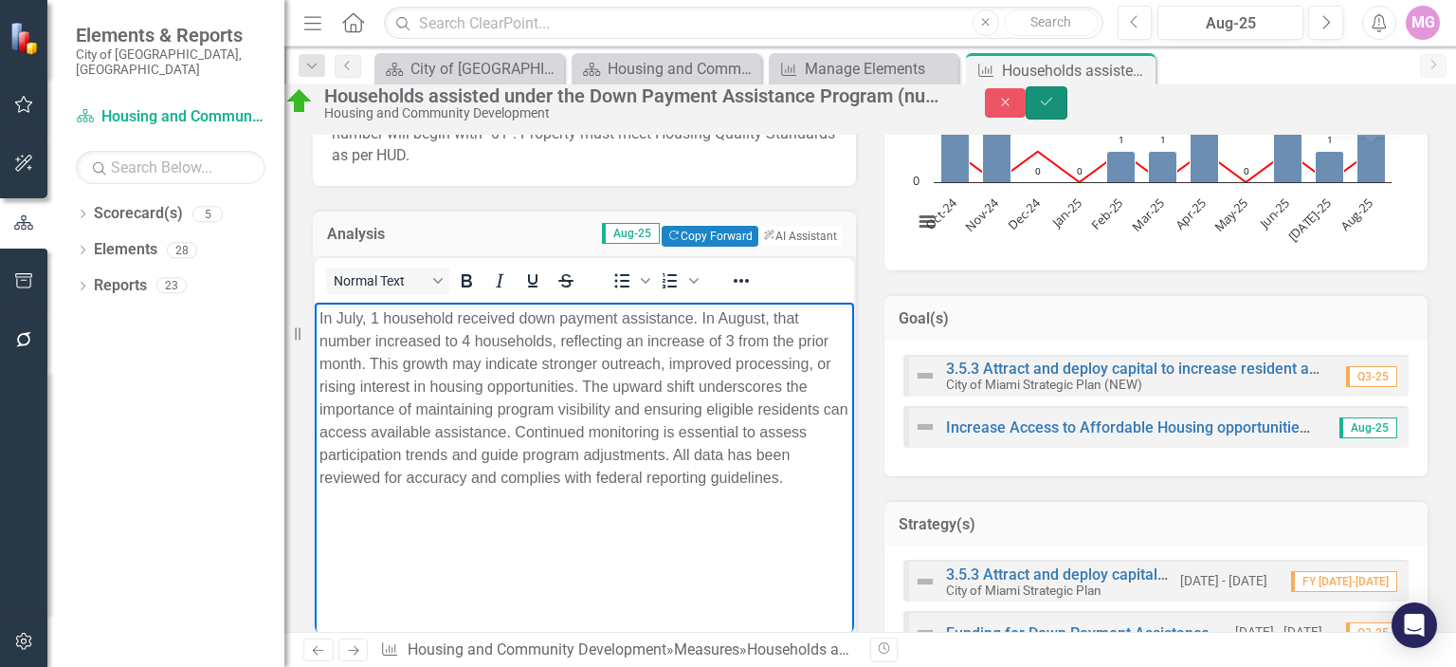
click at [1068, 101] on button "Save" at bounding box center [1047, 102] width 42 height 33
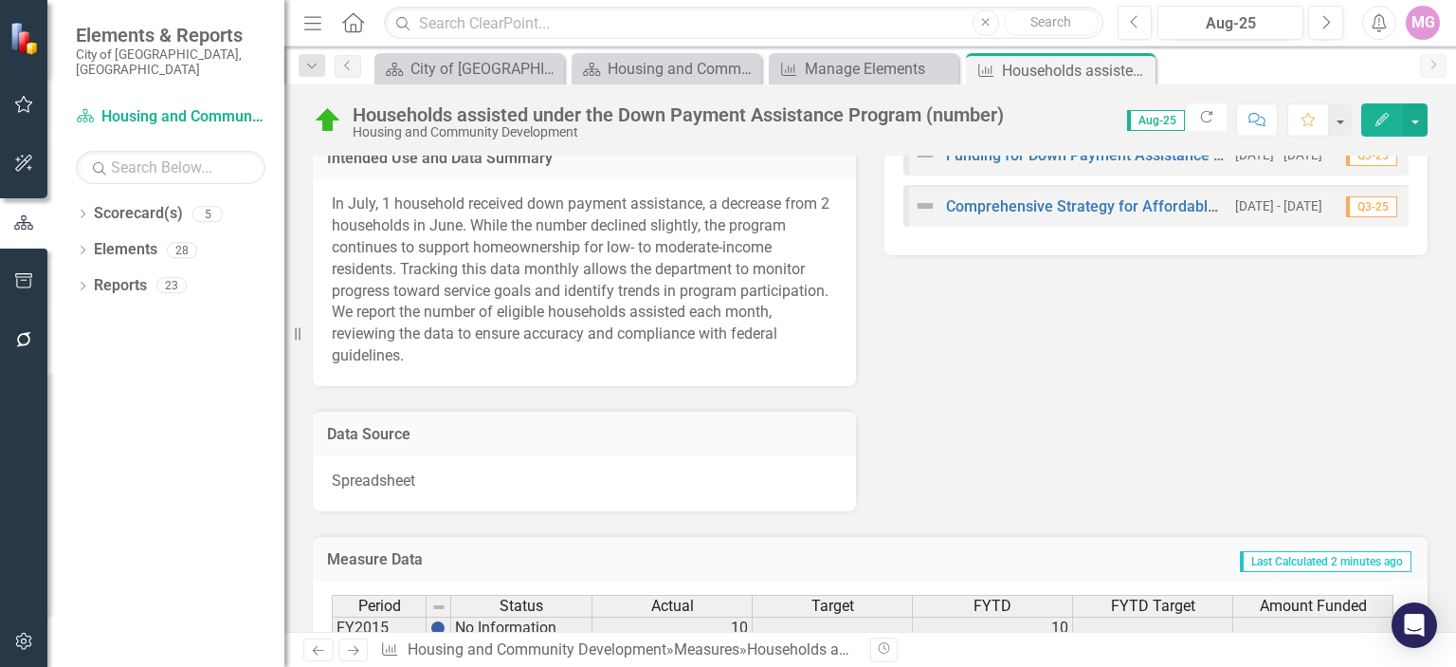
scroll to position [1055, 0]
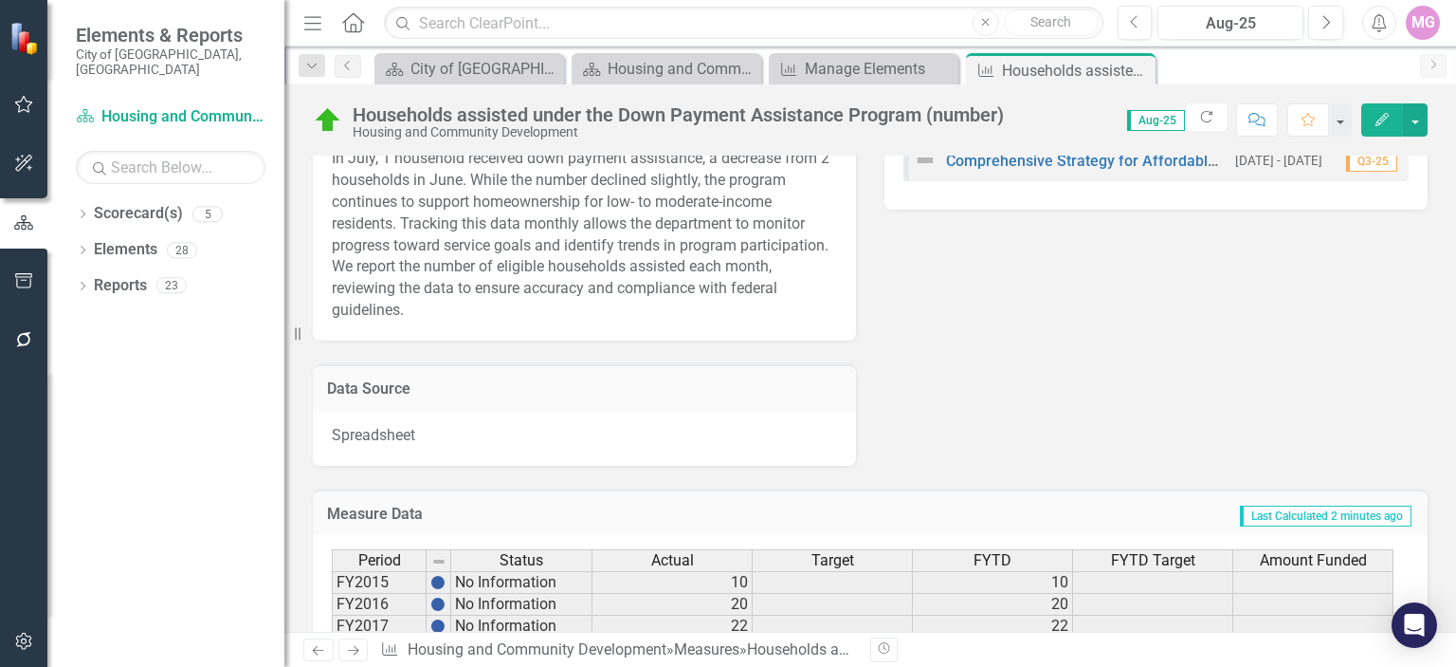
click at [469, 251] on div "In July, 1 household received down payment assistance, a decrease from 2 househ…" at bounding box center [584, 237] width 543 height 207
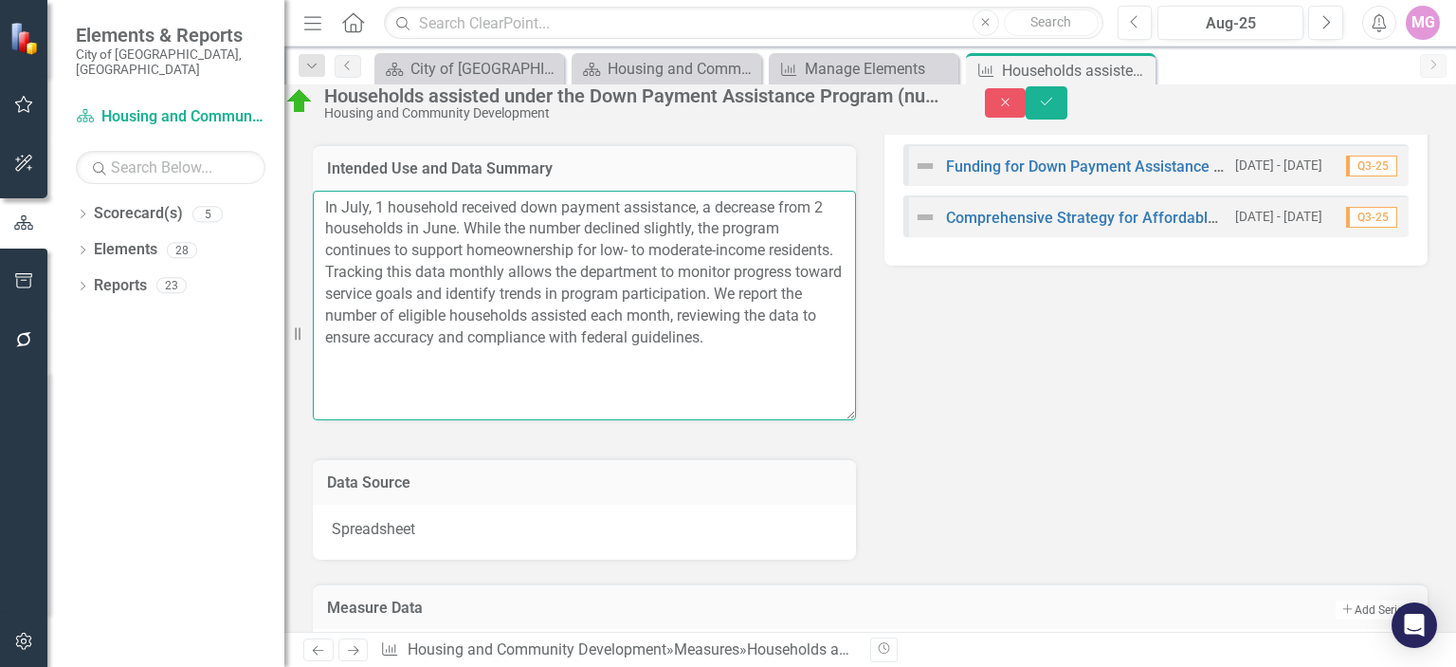
scroll to position [908, 0]
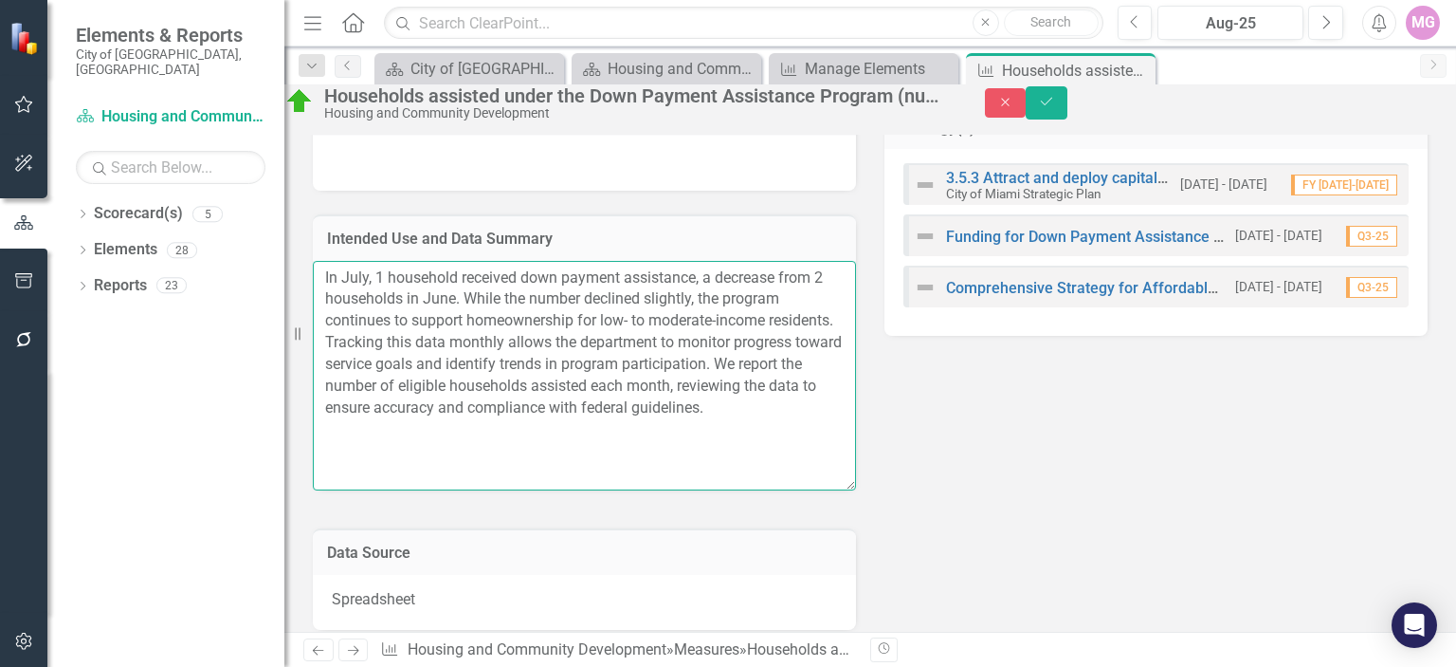
drag, startPoint x: 333, startPoint y: 162, endPoint x: 553, endPoint y: 477, distance: 384.0
click at [553, 477] on textarea "In July, 1 household received down payment assistance, a decrease from 2 househ…" at bounding box center [584, 375] width 543 height 229
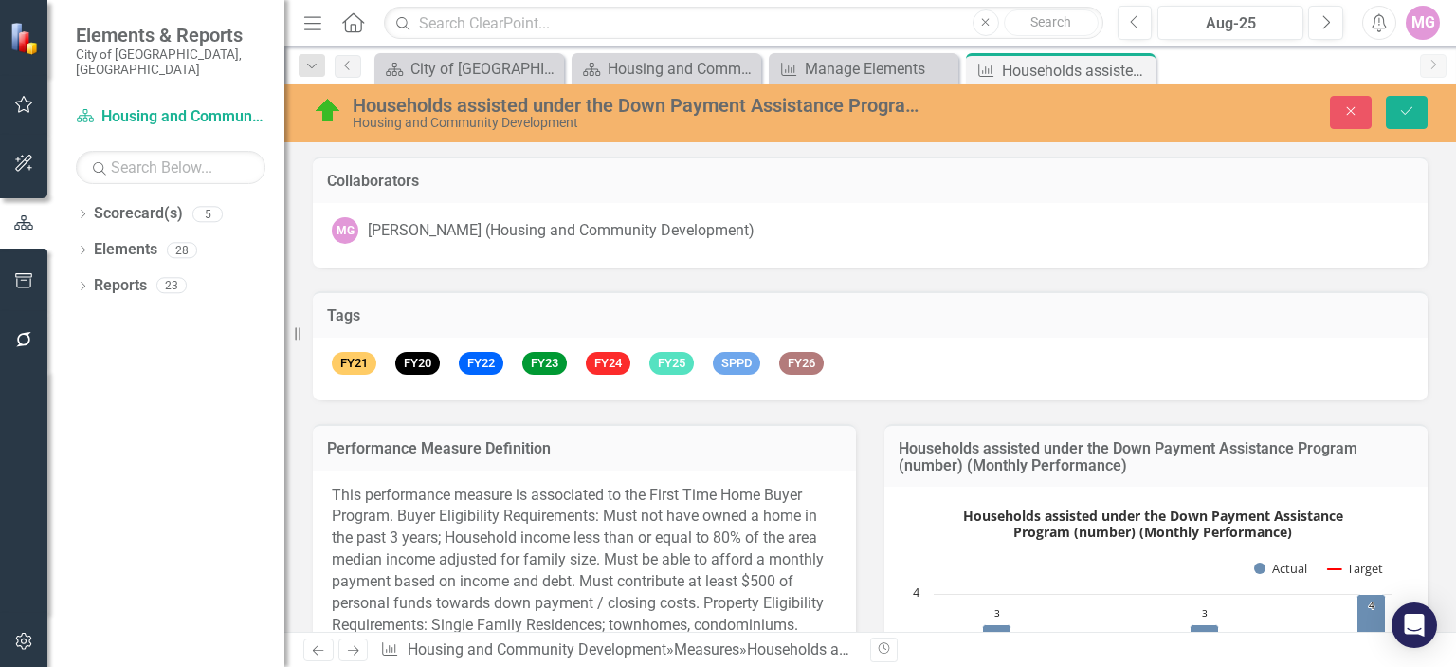
scroll to position [908, 0]
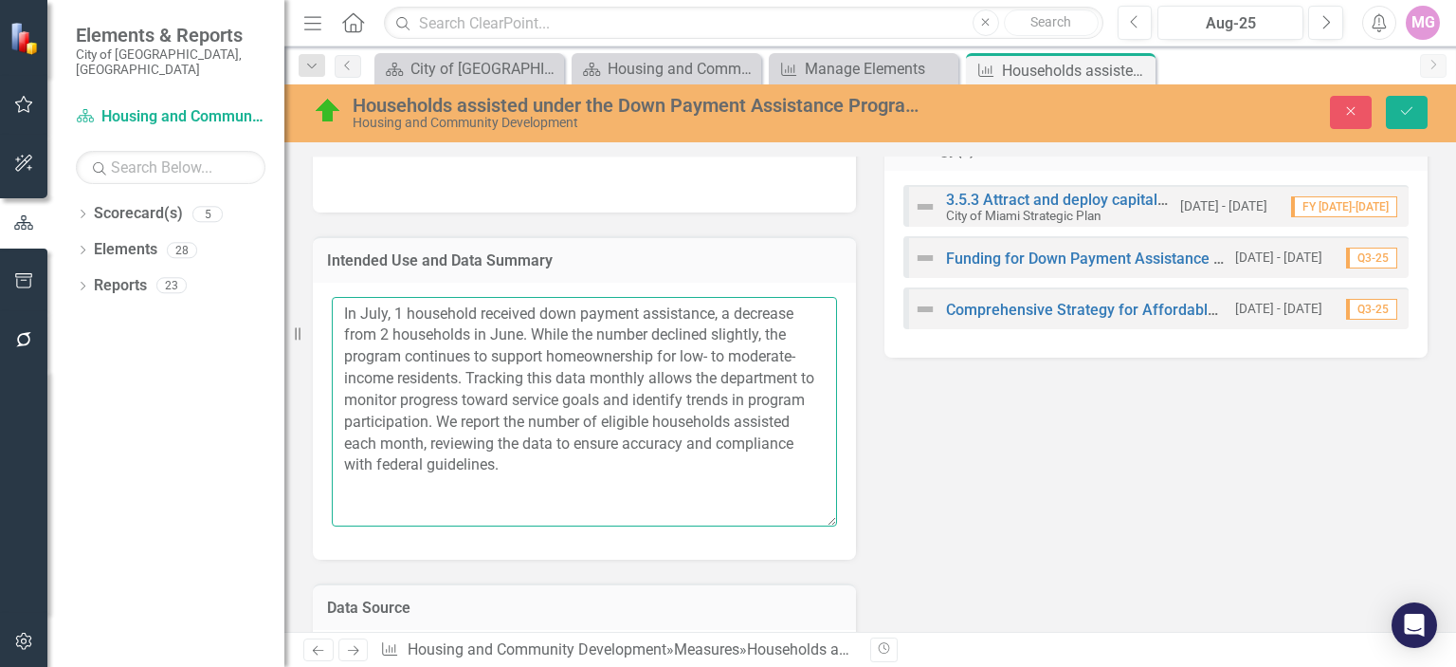
paste textarea ". In August, that number increased to 4 households, reflecting a rise in progra…"
type textarea "In July, 1 household received down payment assistance. In August, that number i…"
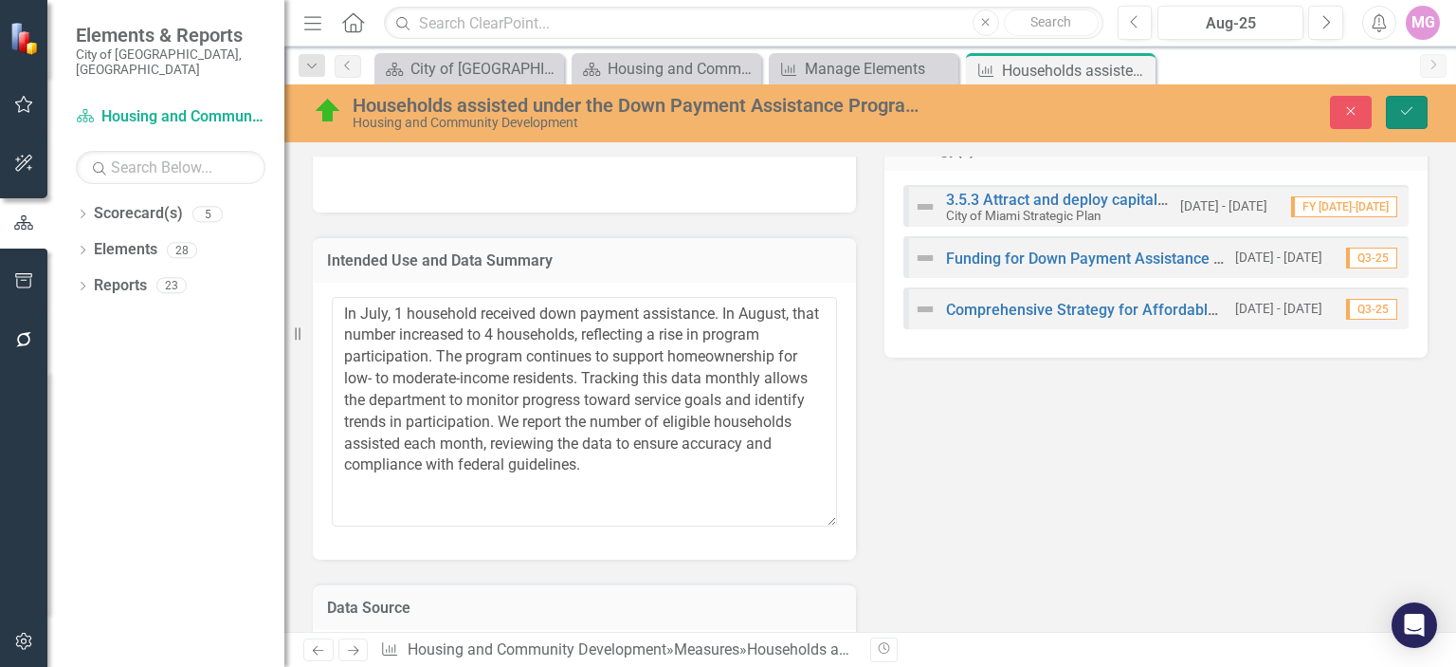
click at [1407, 120] on button "Save" at bounding box center [1407, 112] width 42 height 33
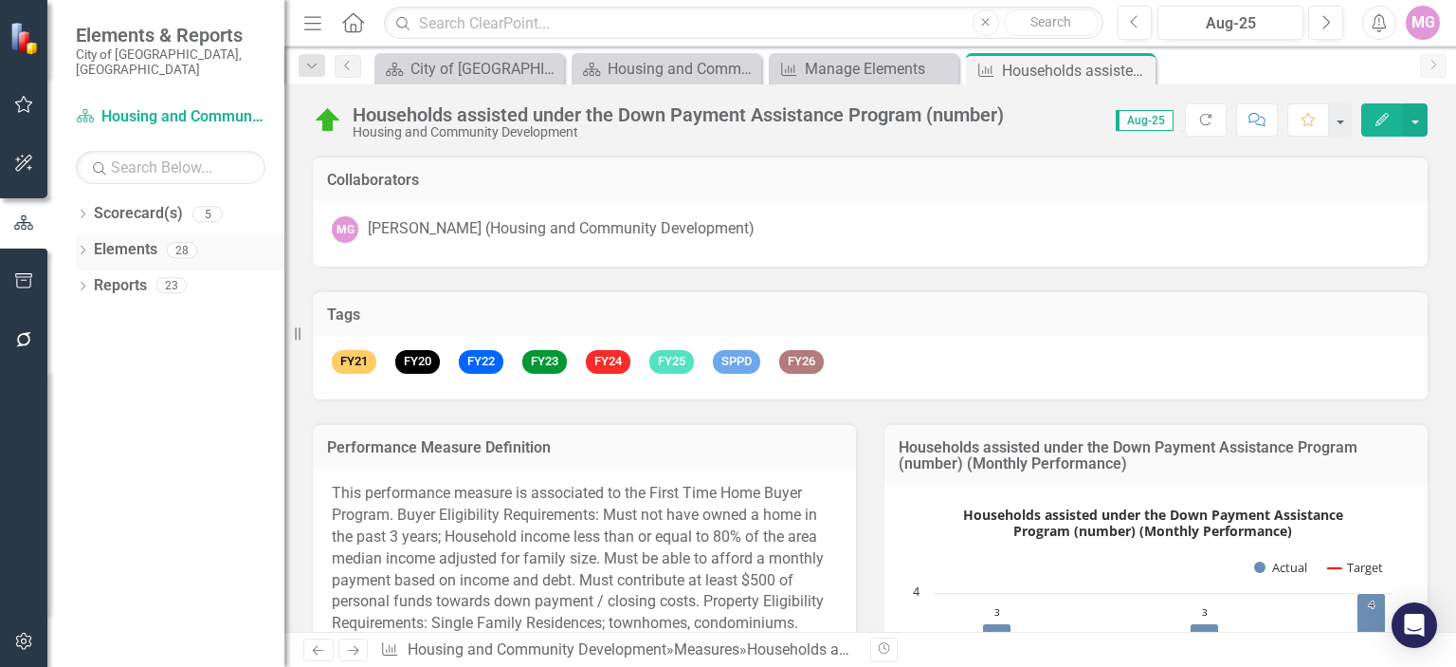
click at [138, 239] on link "Elements" at bounding box center [126, 250] width 64 height 22
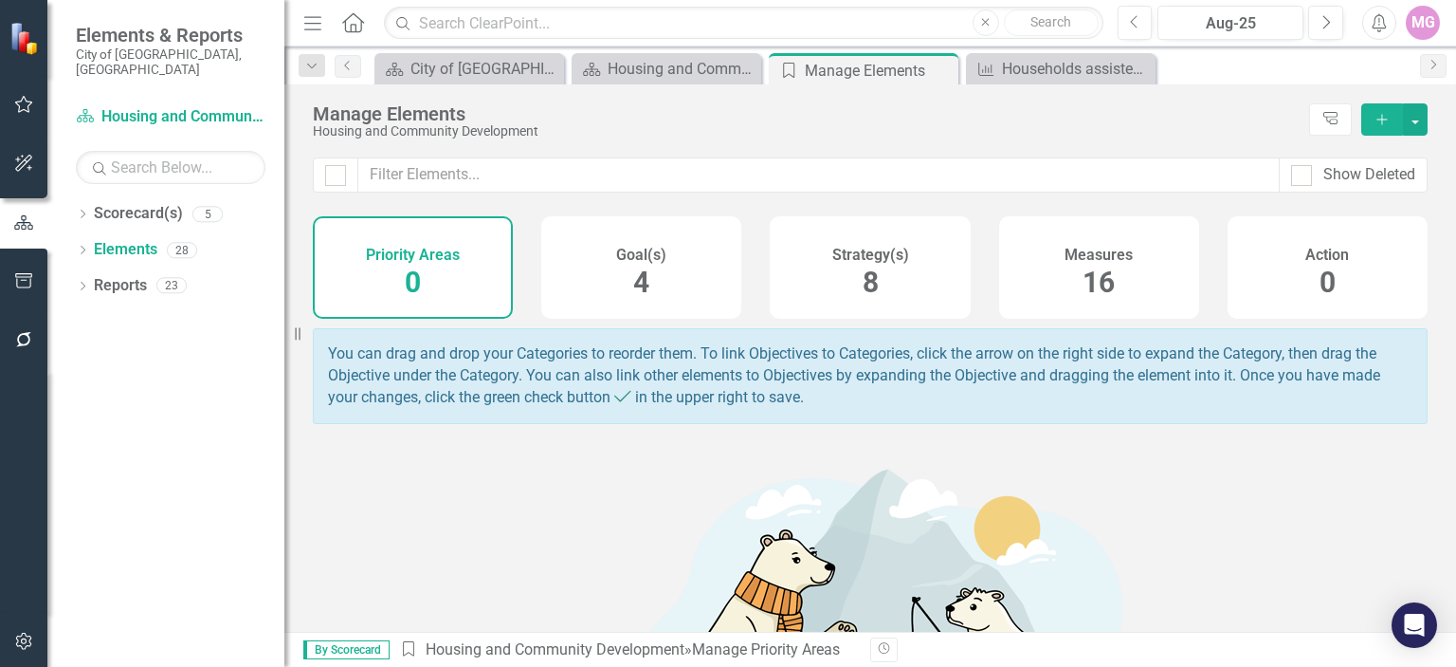
click at [1083, 294] on span "16" at bounding box center [1099, 281] width 32 height 33
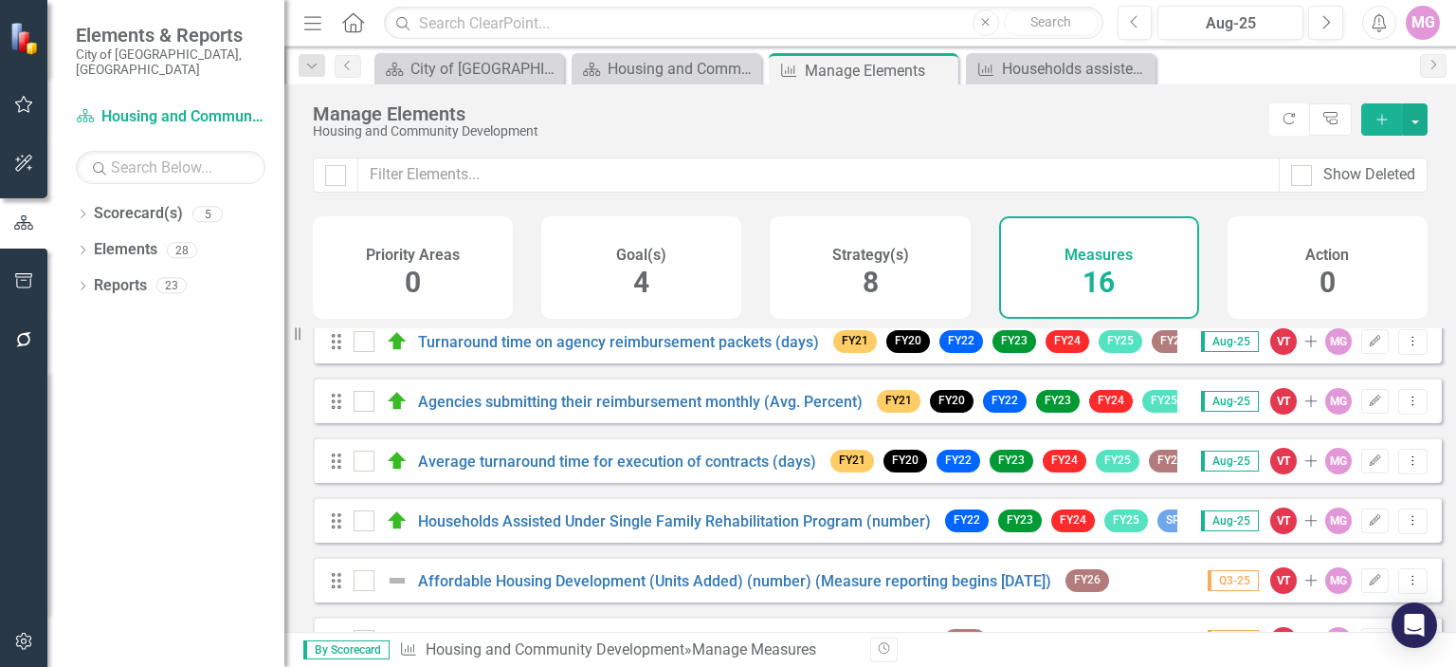
scroll to position [372, 0]
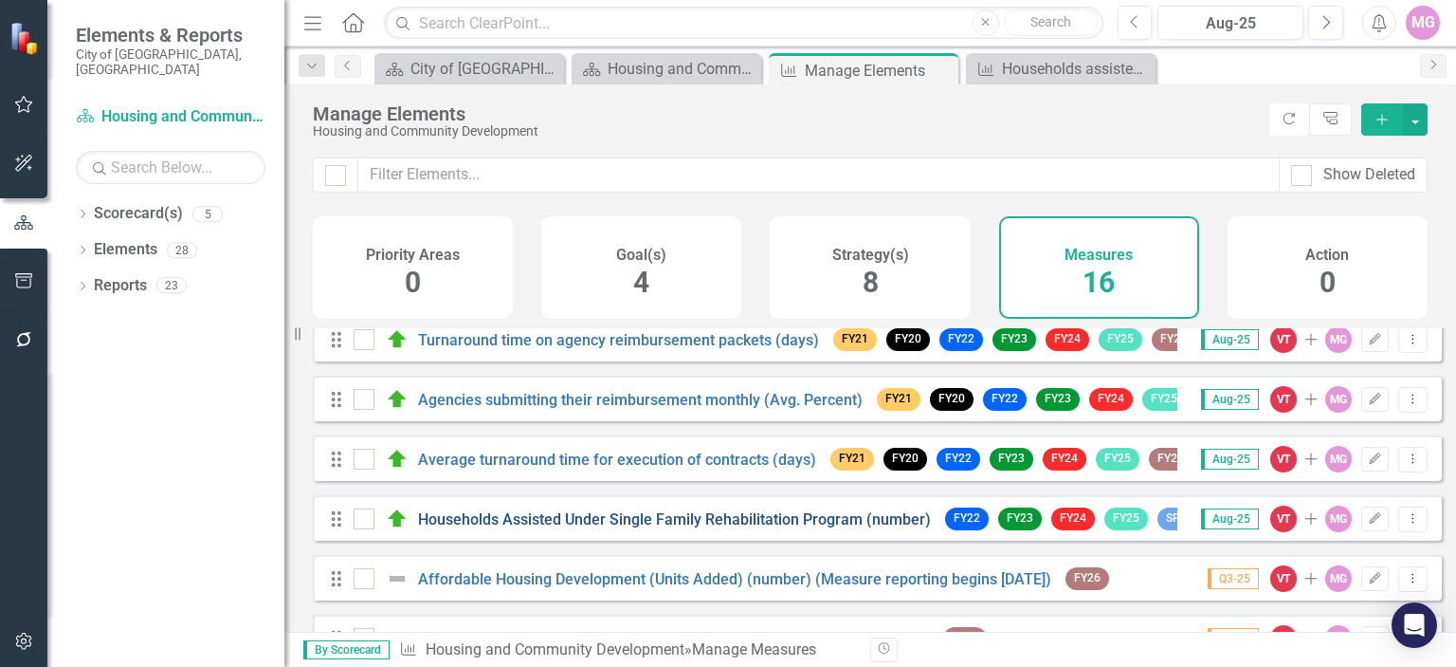
click at [795, 528] on link "Households Assisted Under Single Family Rehabilitation Program (number)" at bounding box center [674, 519] width 513 height 18
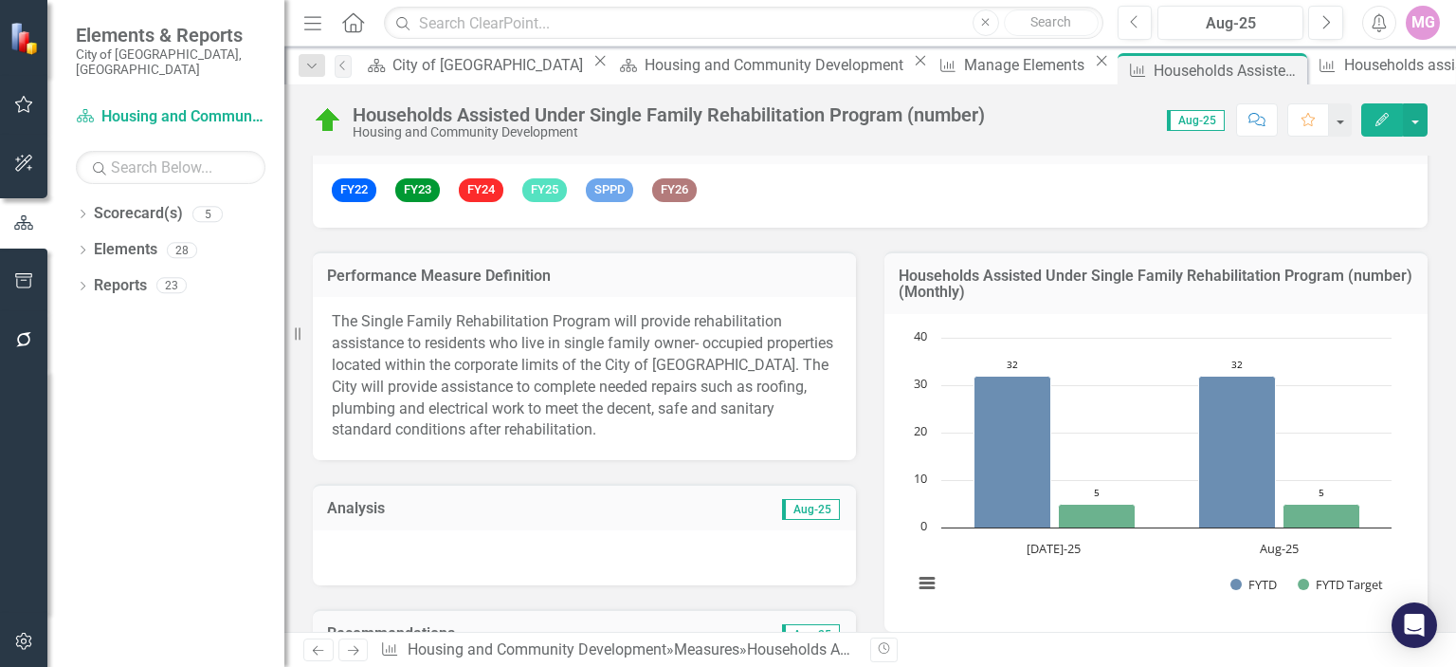
scroll to position [283, 0]
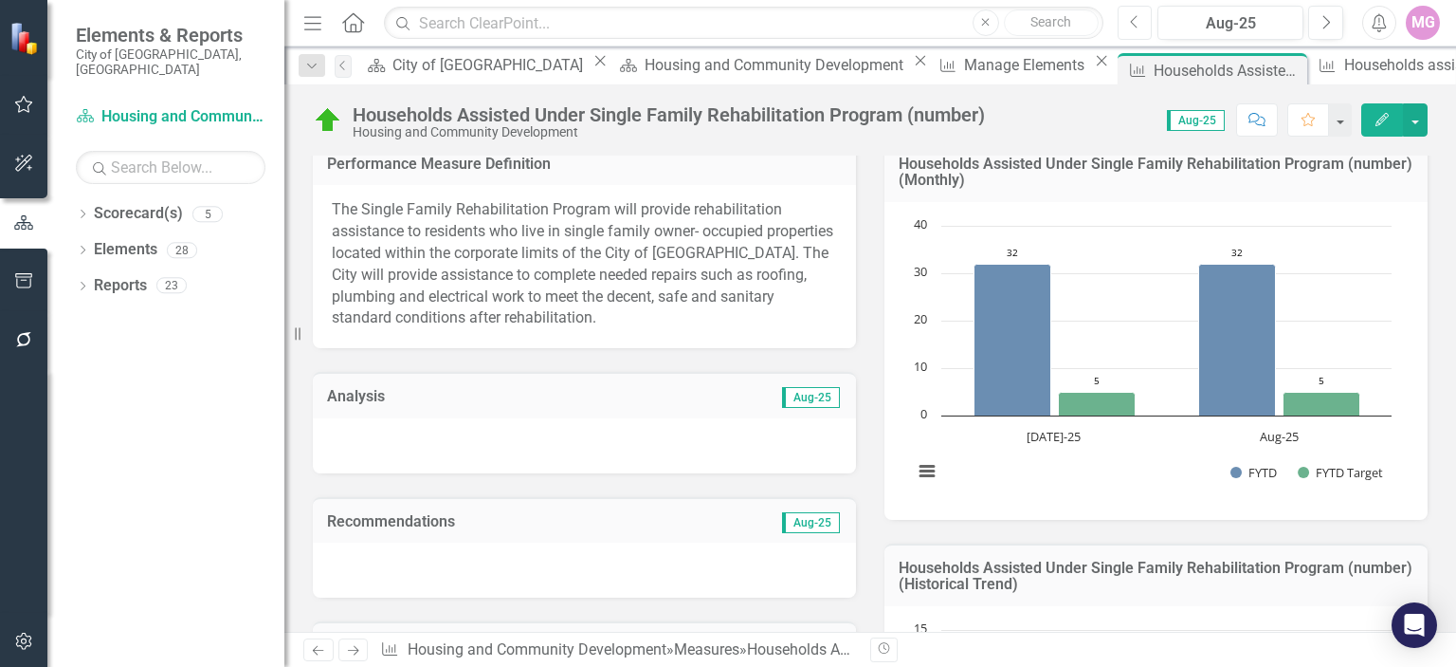
click at [1134, 21] on icon "Previous" at bounding box center [1135, 22] width 10 height 17
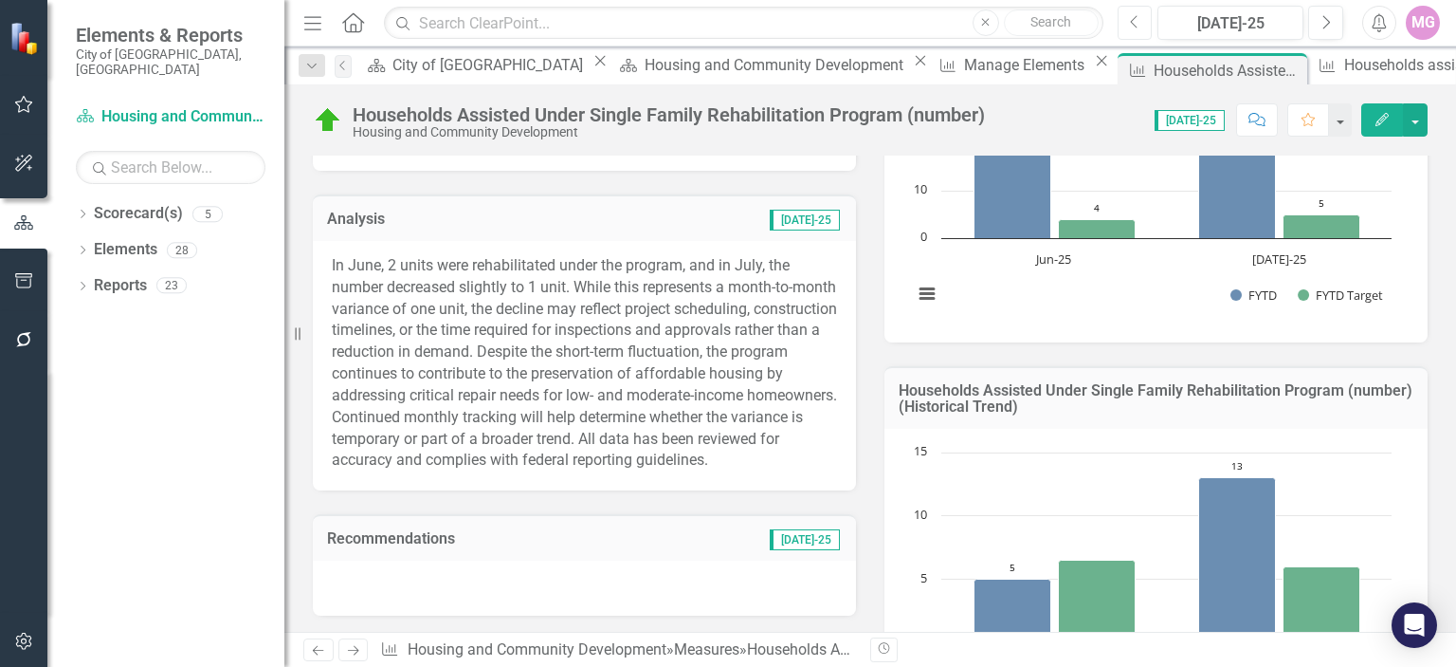
scroll to position [432, 0]
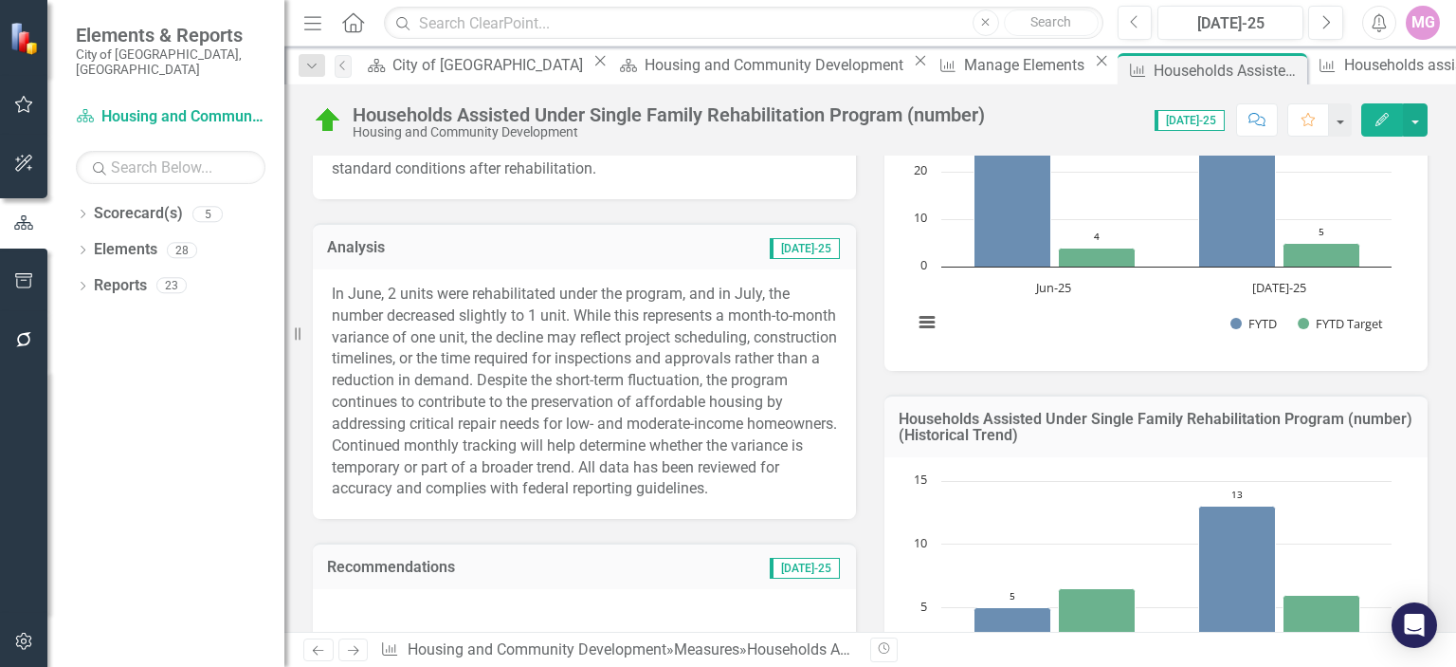
drag, startPoint x: 326, startPoint y: 292, endPoint x: 740, endPoint y: 431, distance: 437.1
click at [740, 431] on div "In June, 2 units were rehabilitated under the program, and in July, the number …" at bounding box center [584, 393] width 543 height 249
click at [330, 285] on div "In June, 2 units were rehabilitated under the program, and in July, the number …" at bounding box center [584, 393] width 543 height 249
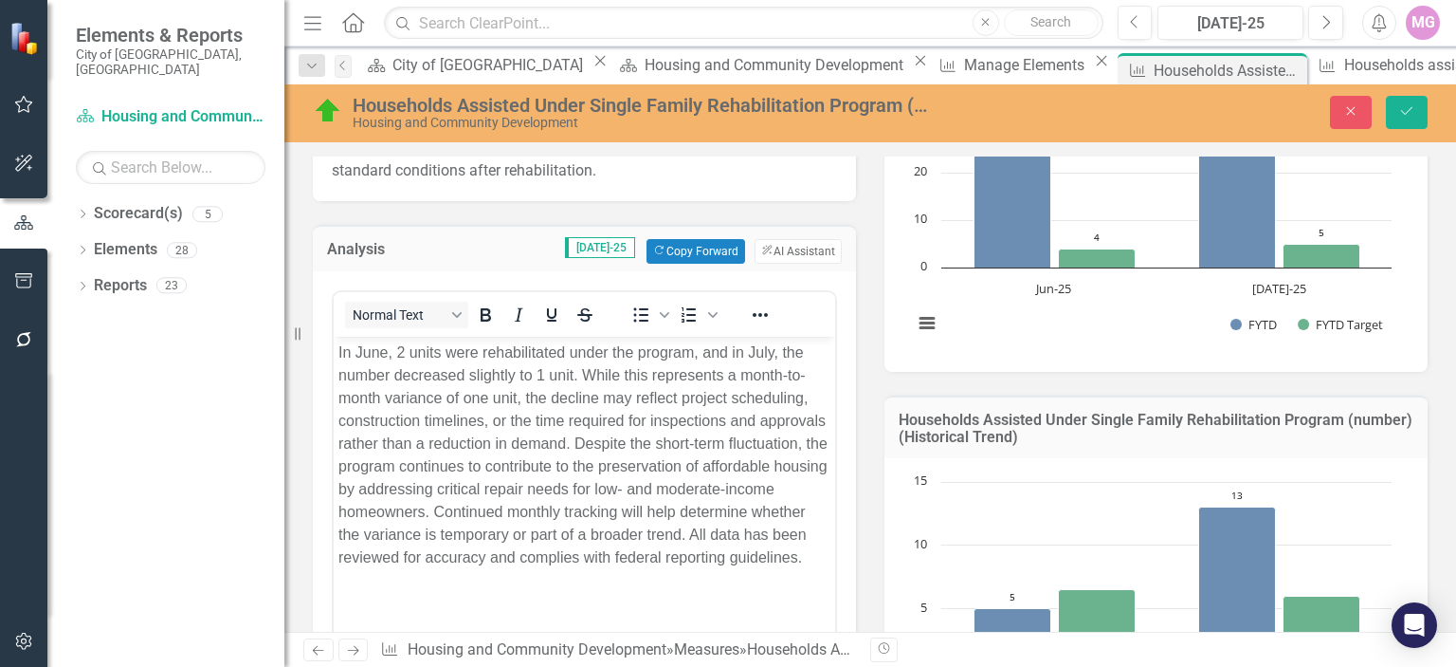
scroll to position [0, 0]
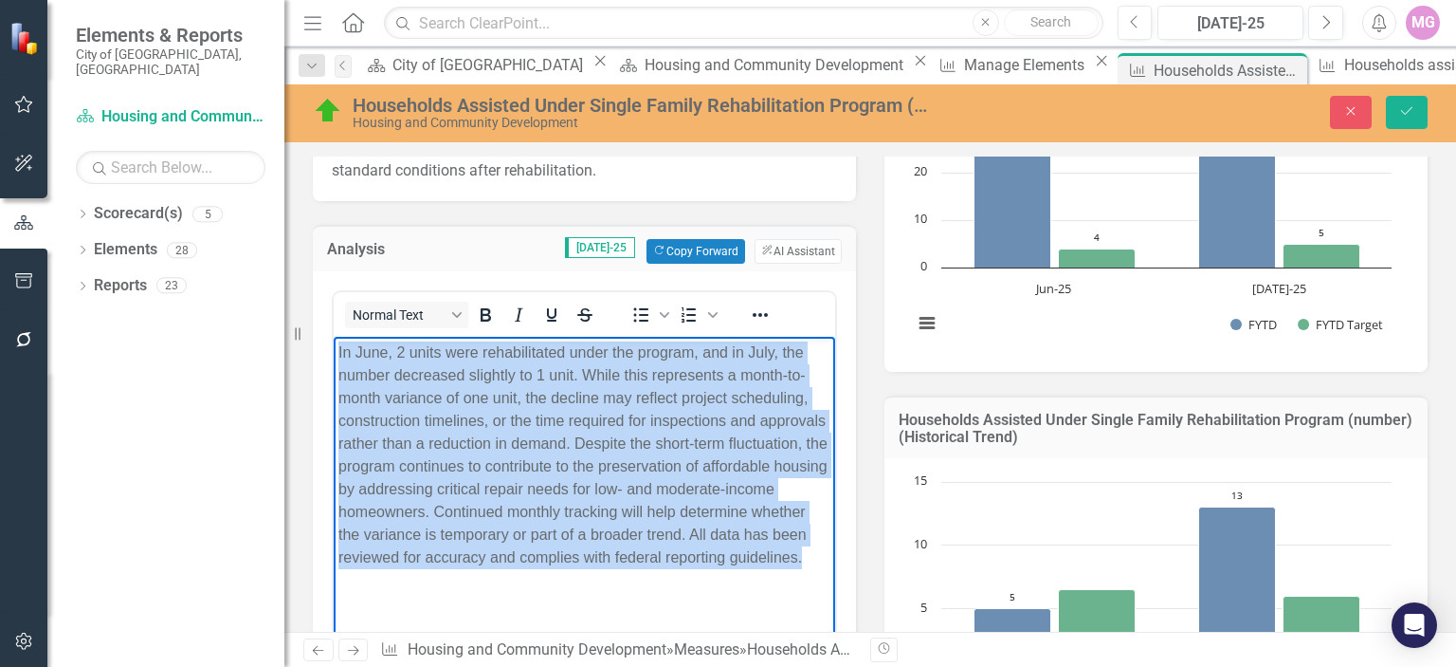
drag, startPoint x: 339, startPoint y: 346, endPoint x: 705, endPoint y: 593, distance: 441.3
click at [705, 593] on body "In June, 2 units were rehabilitated under the program, and in July, the number …" at bounding box center [585, 478] width 502 height 284
copy p "In June, 2 units were rehabilitated under the program, and in July, the number …"
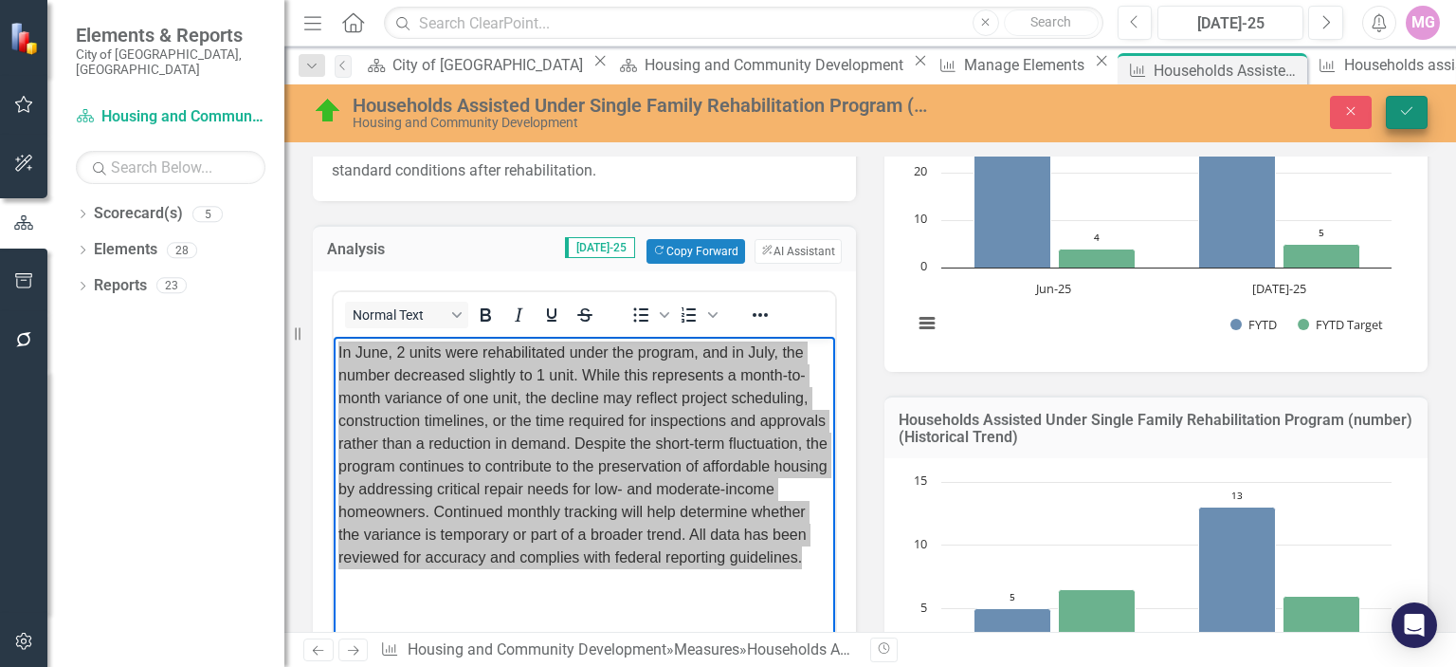
click at [1407, 116] on icon "Save" at bounding box center [1406, 110] width 17 height 13
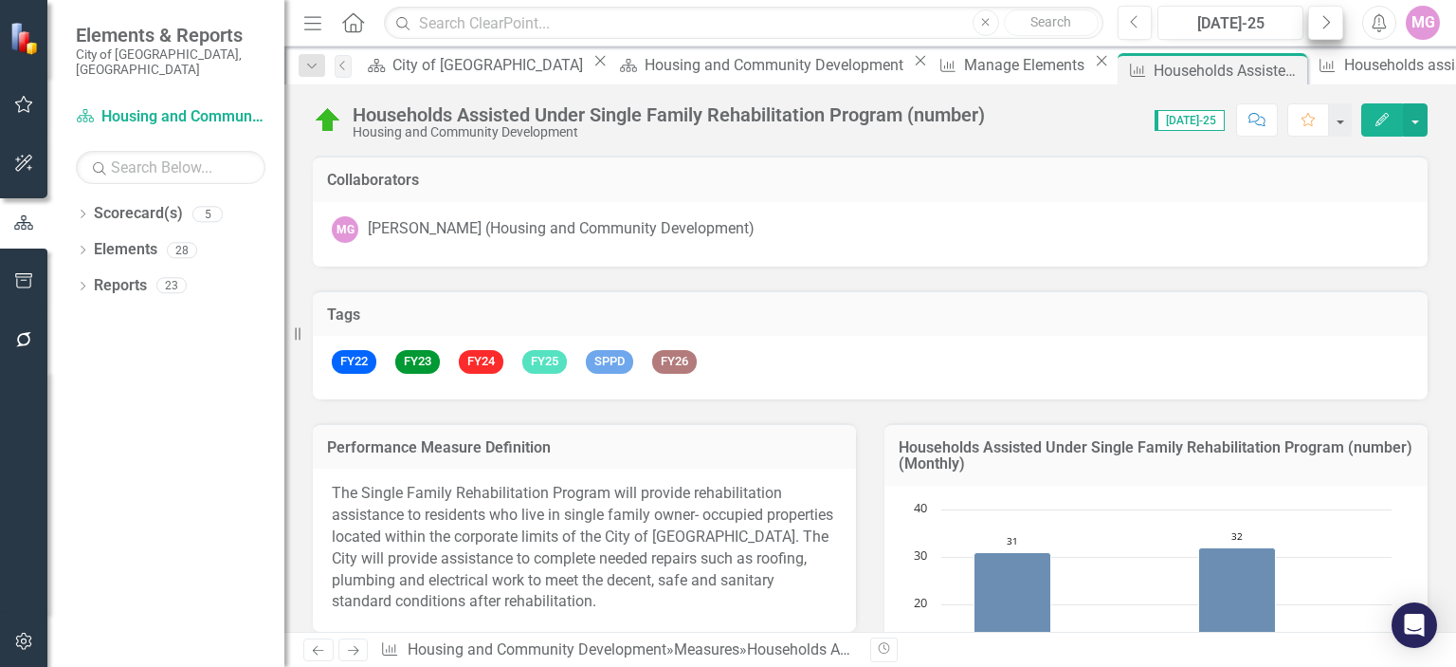
click at [1328, 22] on icon "Next" at bounding box center [1326, 22] width 10 height 17
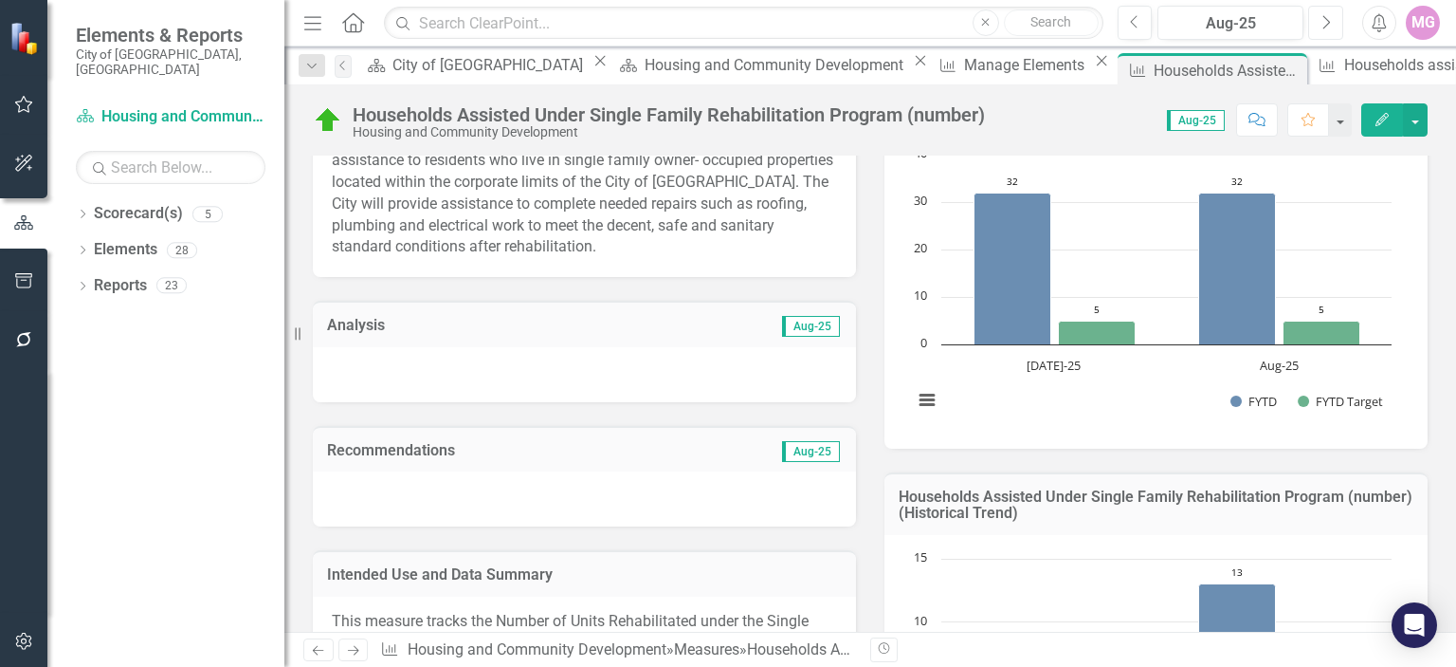
scroll to position [378, 0]
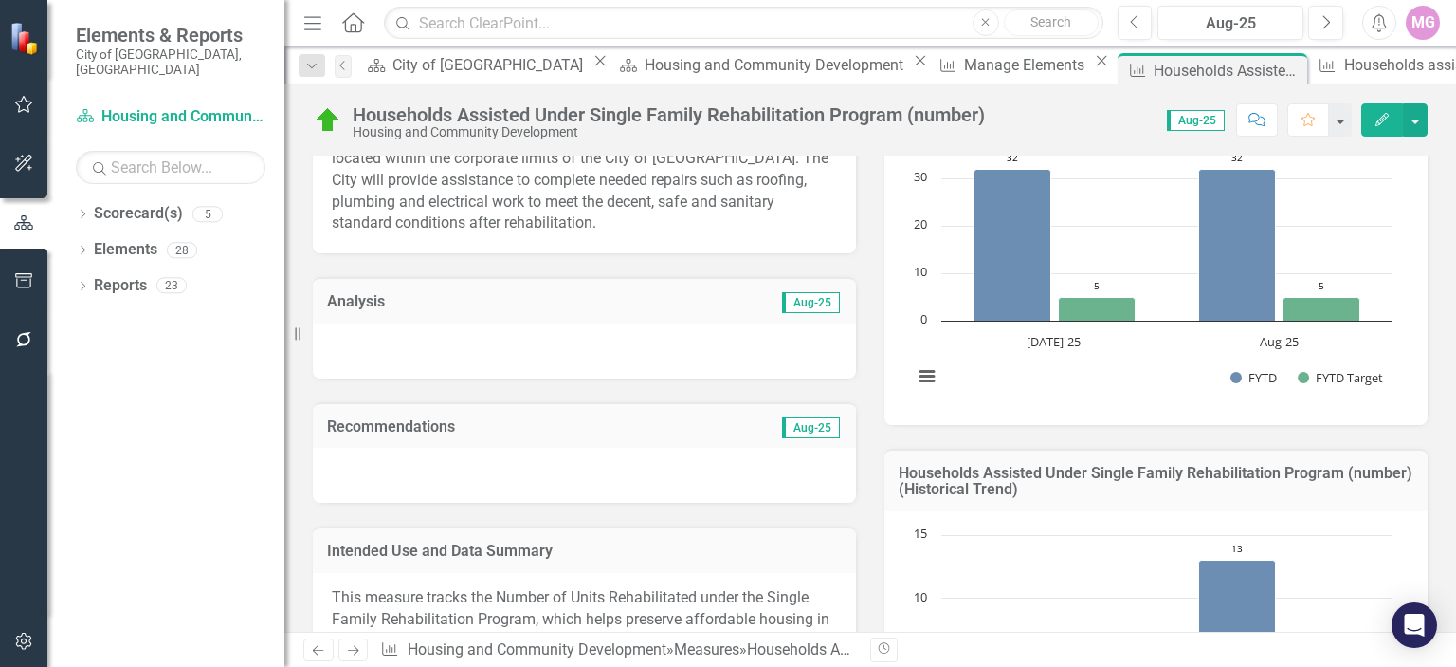
click at [349, 339] on div at bounding box center [584, 350] width 543 height 55
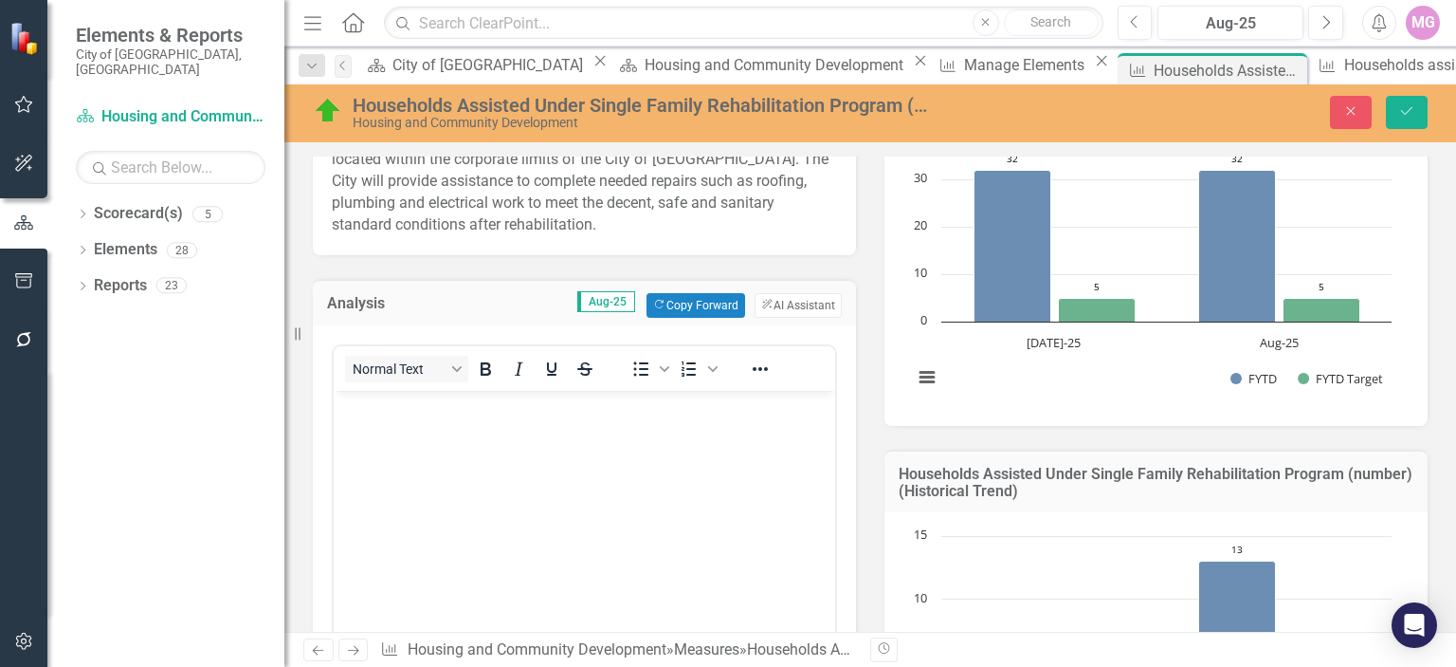
scroll to position [0, 0]
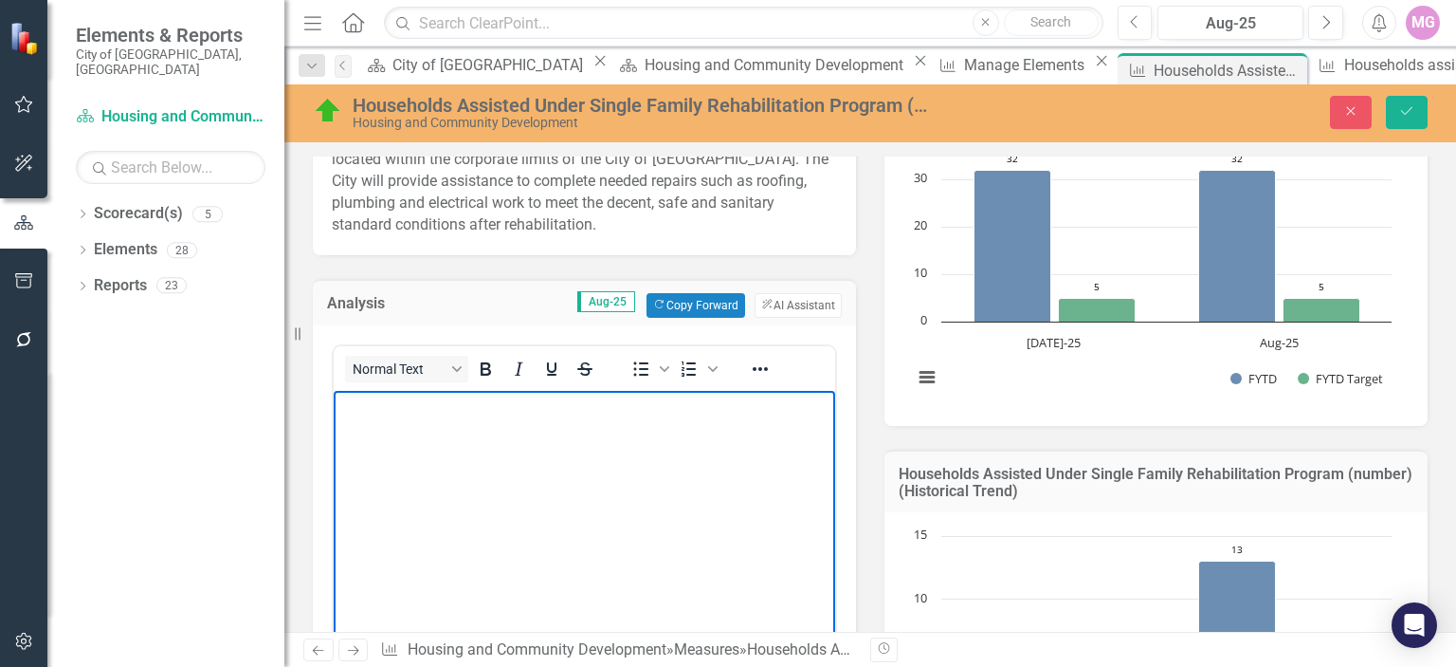
click at [353, 424] on body "Rich Text Area. Press ALT-0 for help." at bounding box center [585, 532] width 502 height 284
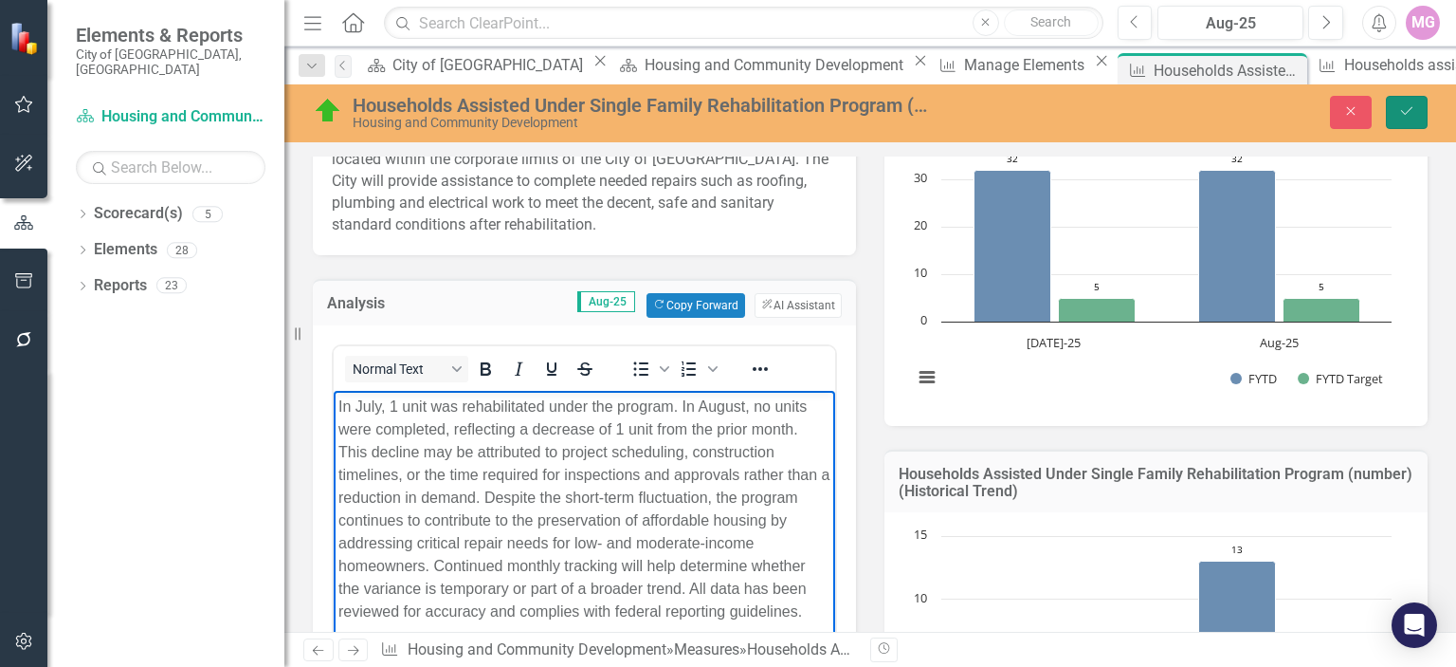
click at [1409, 107] on icon "Save" at bounding box center [1406, 110] width 17 height 13
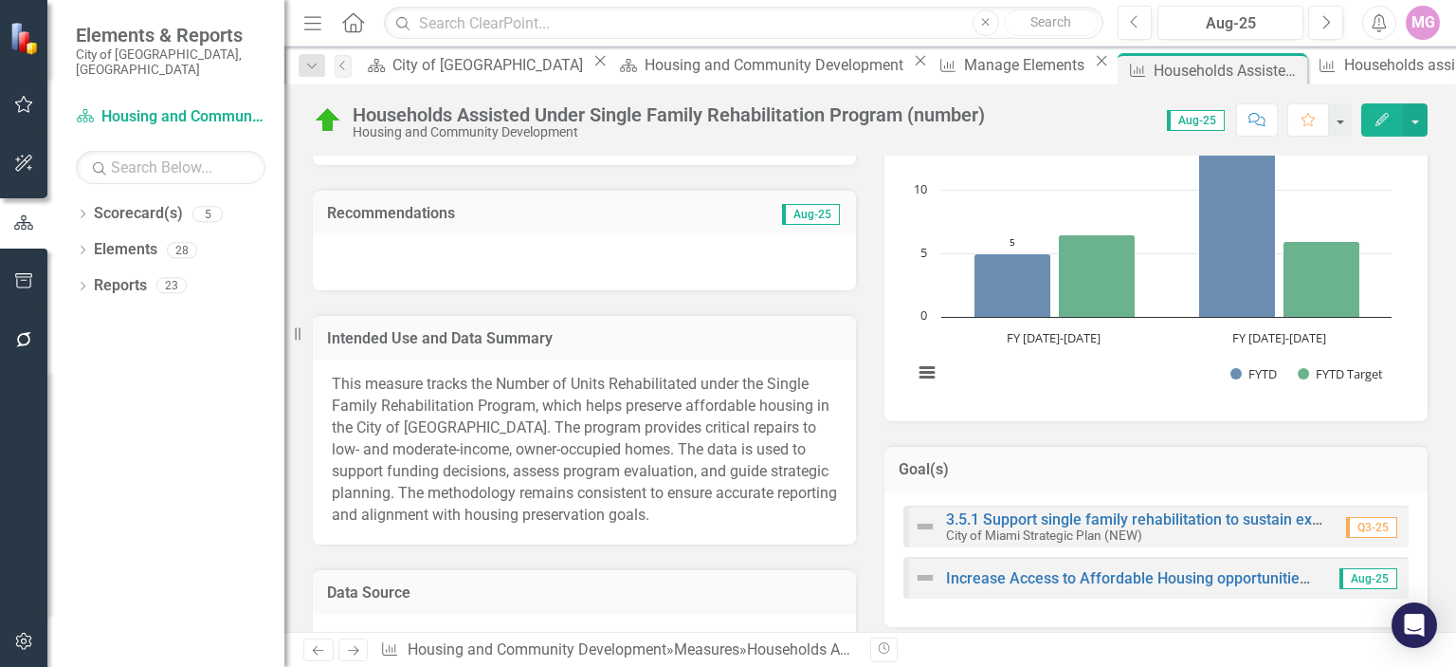
scroll to position [775, 0]
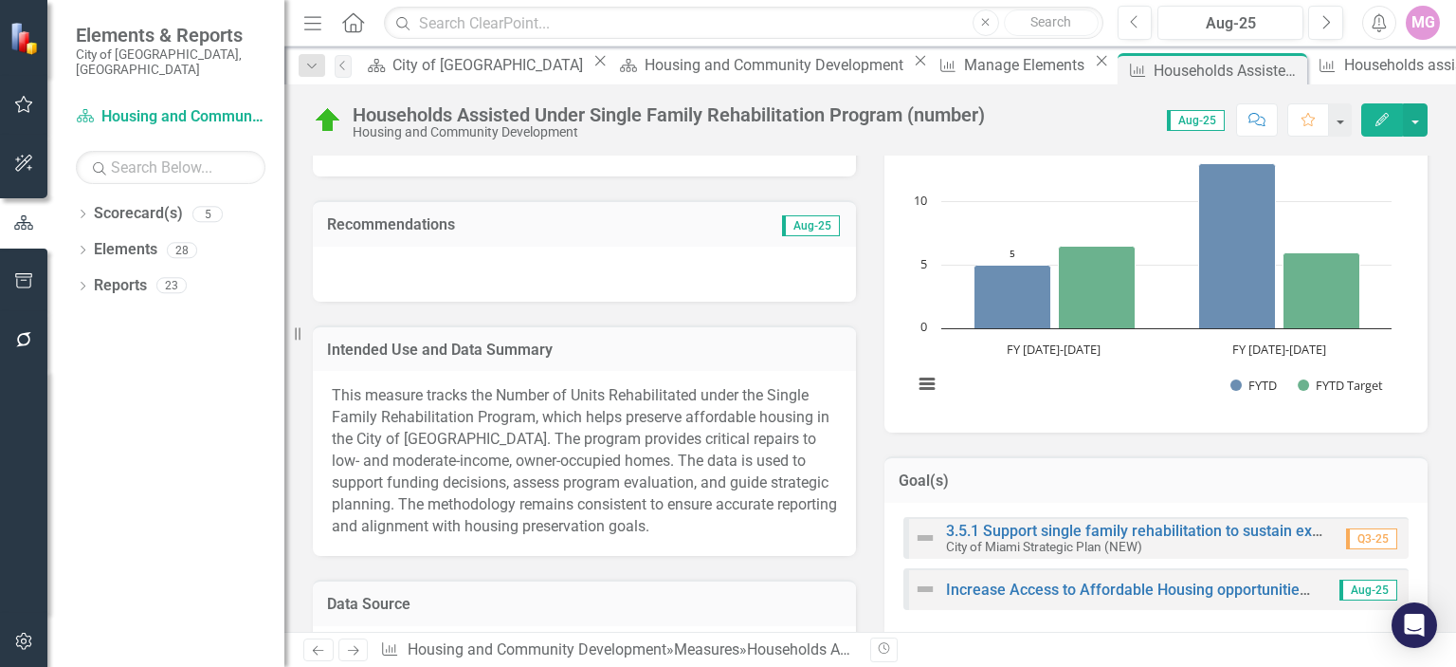
click at [414, 458] on span "This measure tracks the Number of Units Rehabilitated under the Single Family R…" at bounding box center [584, 460] width 505 height 148
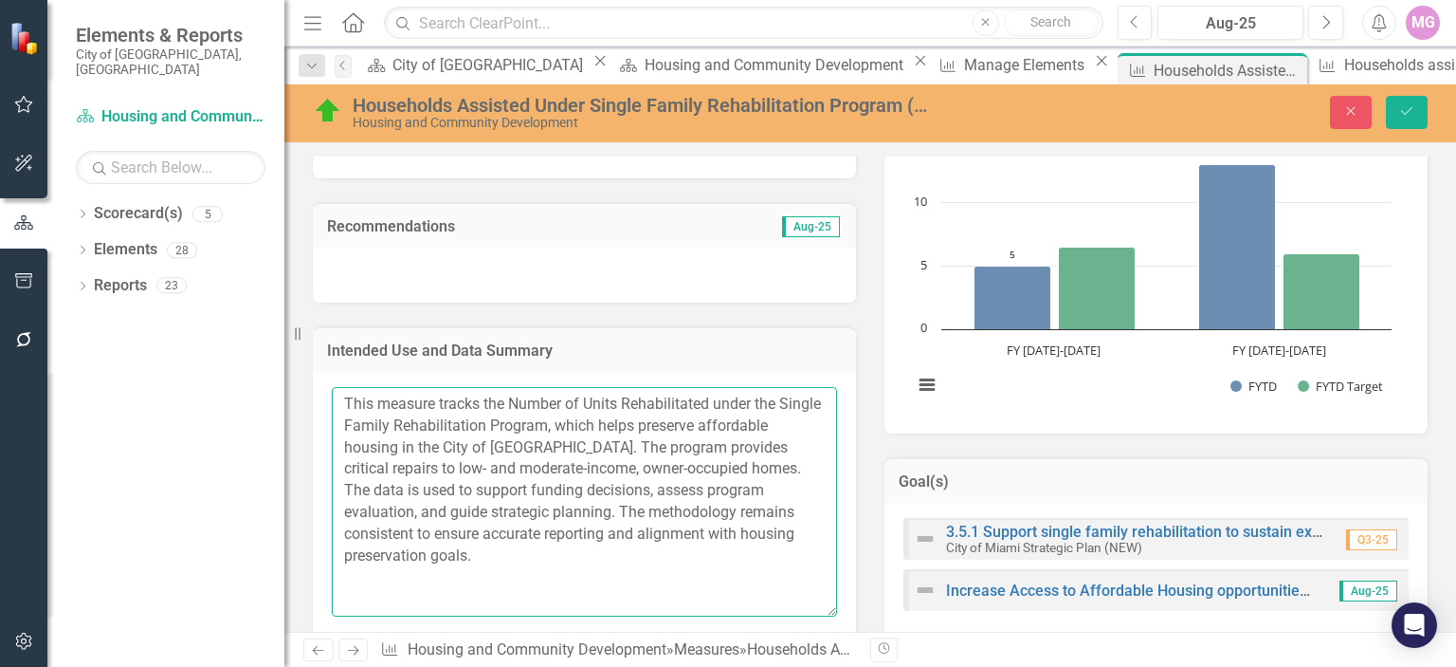
drag, startPoint x: 341, startPoint y: 401, endPoint x: 808, endPoint y: 549, distance: 489.4
click at [808, 549] on textarea "This measure tracks the Number of Units Rehabilitated under the Single Family R…" at bounding box center [584, 501] width 505 height 229
click at [646, 579] on textarea "This measure tracks the Number of Units Rehabilitated under the Single Family R…" at bounding box center [584, 501] width 505 height 229
drag, startPoint x: 343, startPoint y: 395, endPoint x: 862, endPoint y: 560, distance: 544.2
click at [862, 560] on div "Intended Use and Data Summary This measure tracks the Number of Units Rehabilit…" at bounding box center [585, 475] width 572 height 347
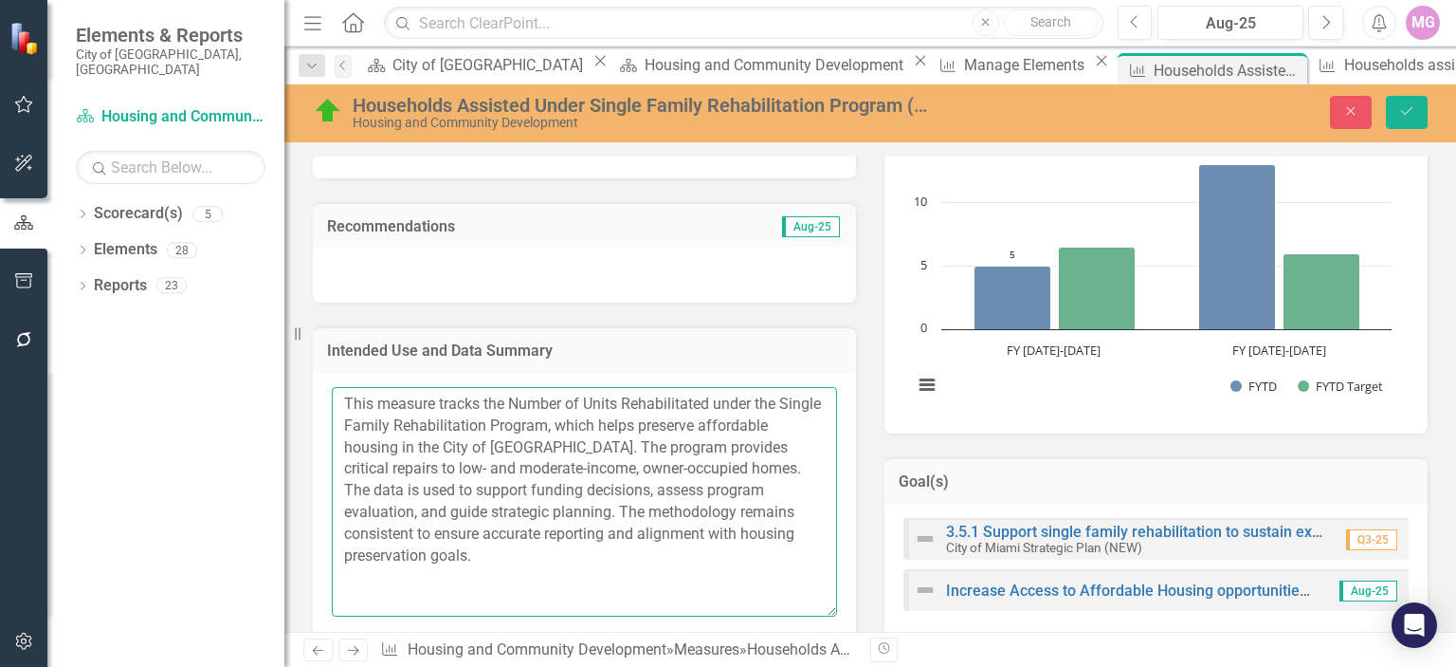
paste textarea "number of units rehabilitated under the Single Family Rehabilitation Program, w…"
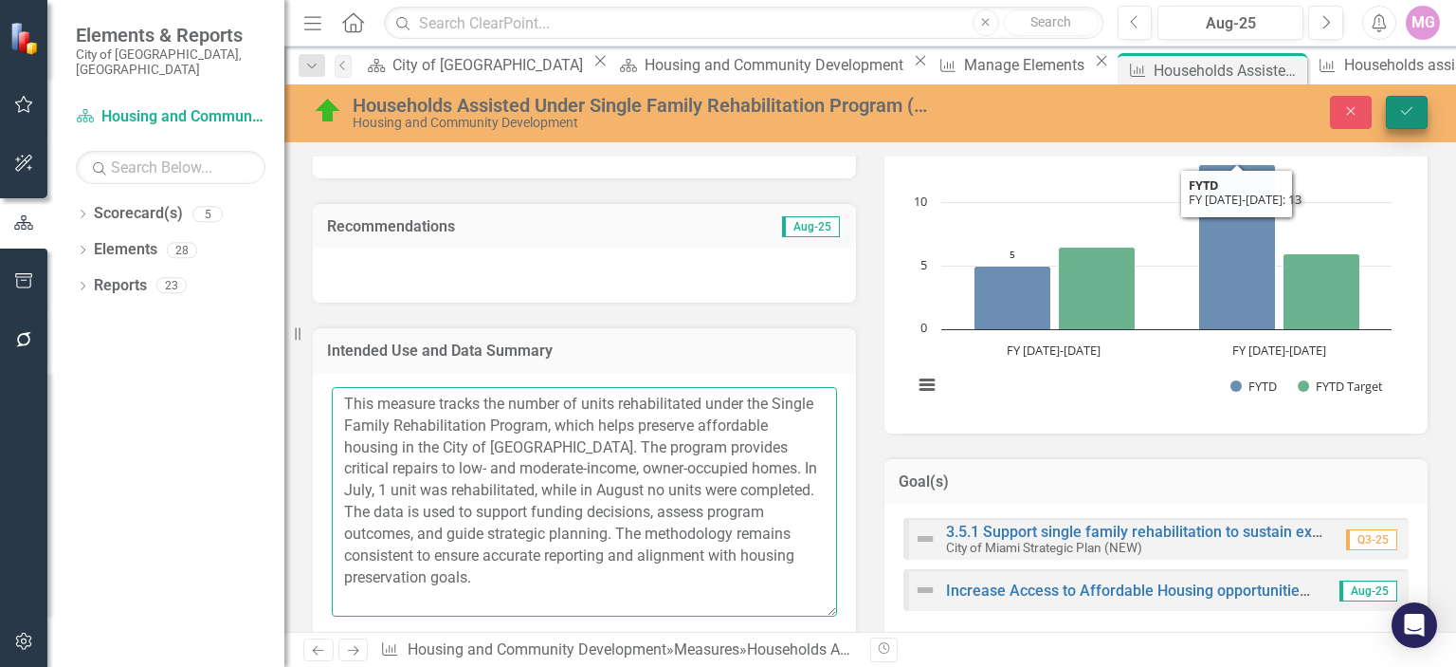
type textarea "This measure tracks the number of units rehabilitated under the Single Family R…"
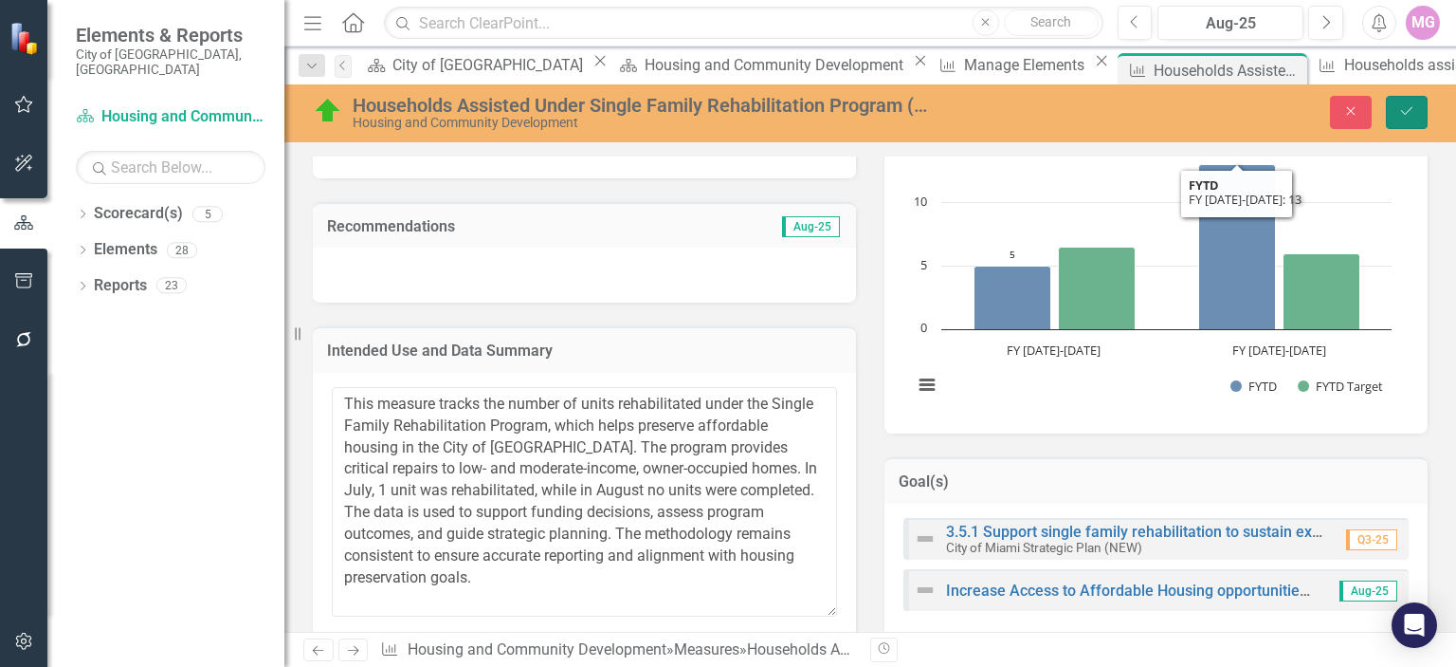
click at [1418, 101] on button "Save" at bounding box center [1407, 112] width 42 height 33
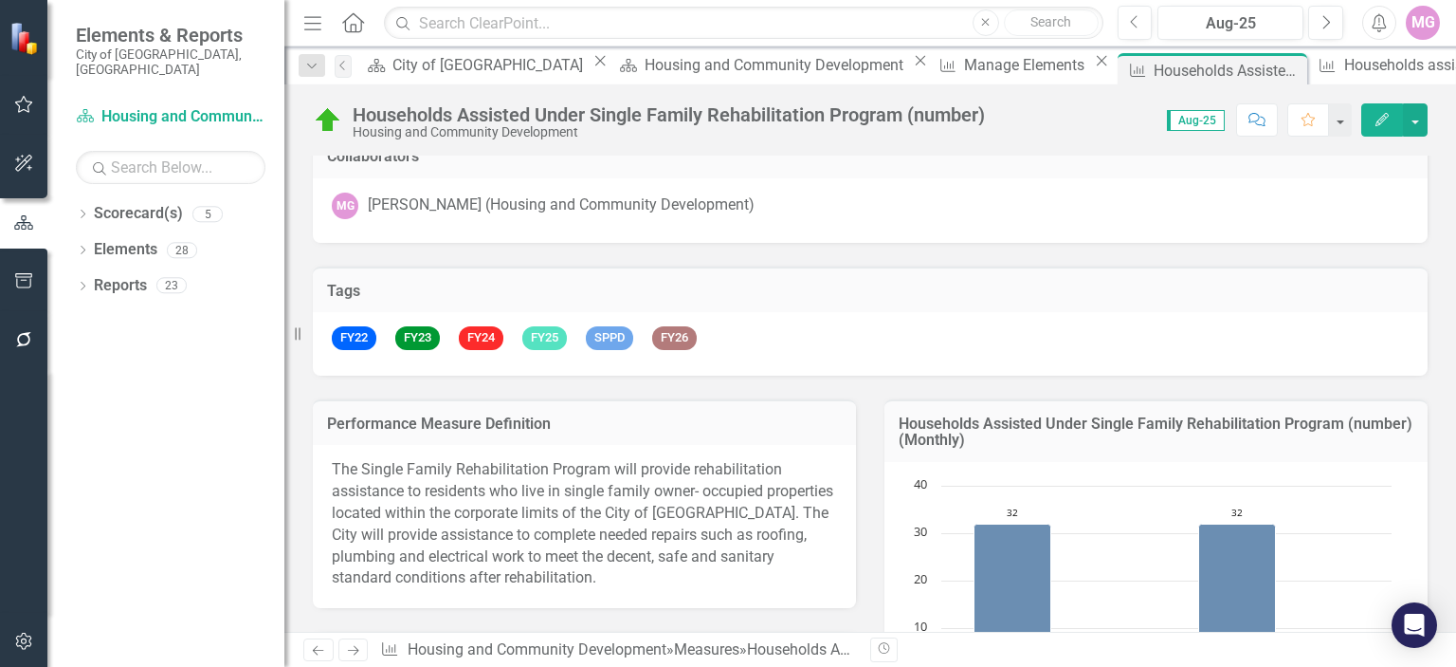
scroll to position [0, 0]
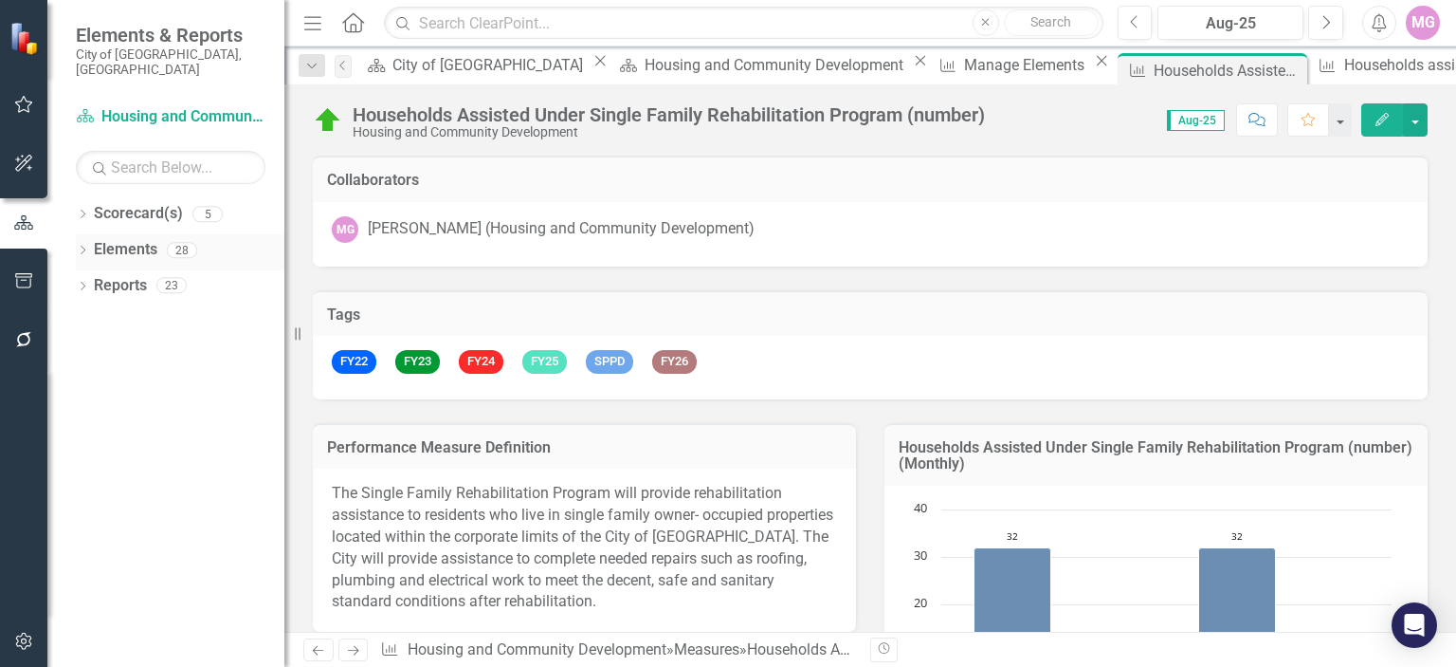
click at [153, 239] on link "Elements" at bounding box center [126, 250] width 64 height 22
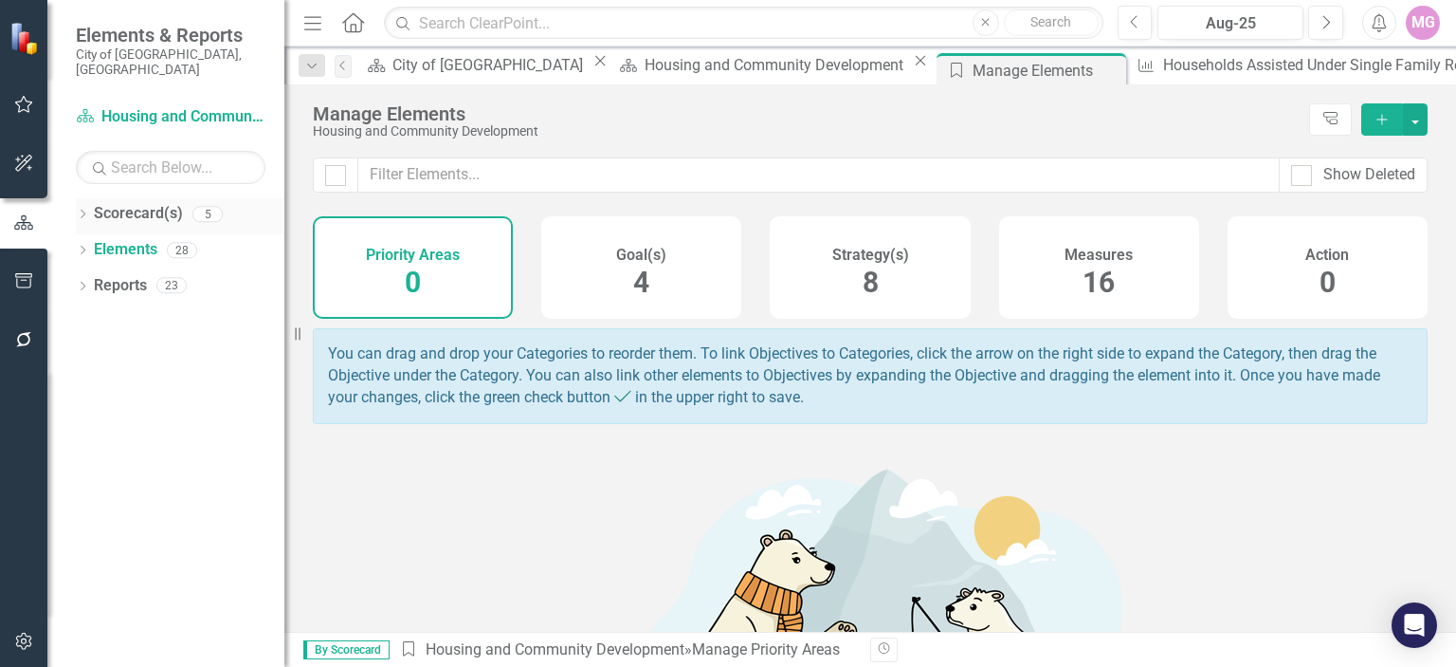
click at [145, 203] on link "Scorecard(s)" at bounding box center [138, 214] width 89 height 22
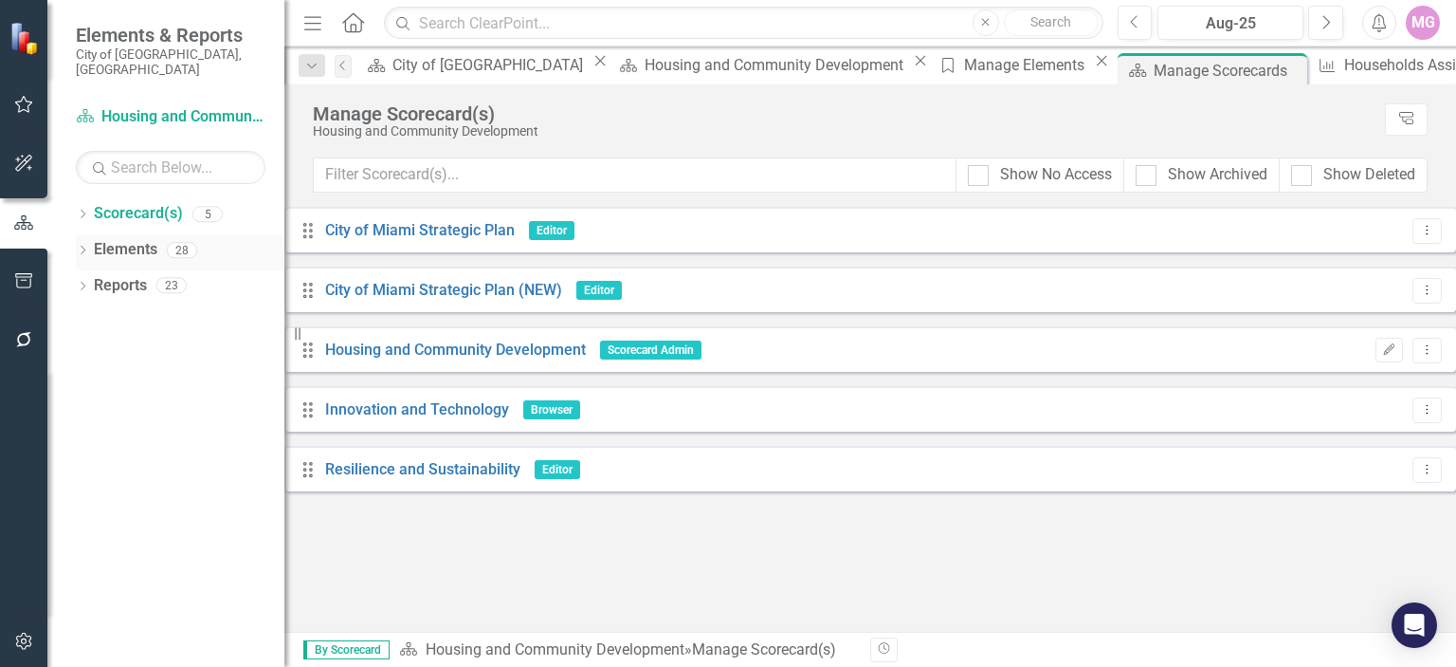
click at [138, 239] on link "Elements" at bounding box center [126, 250] width 64 height 22
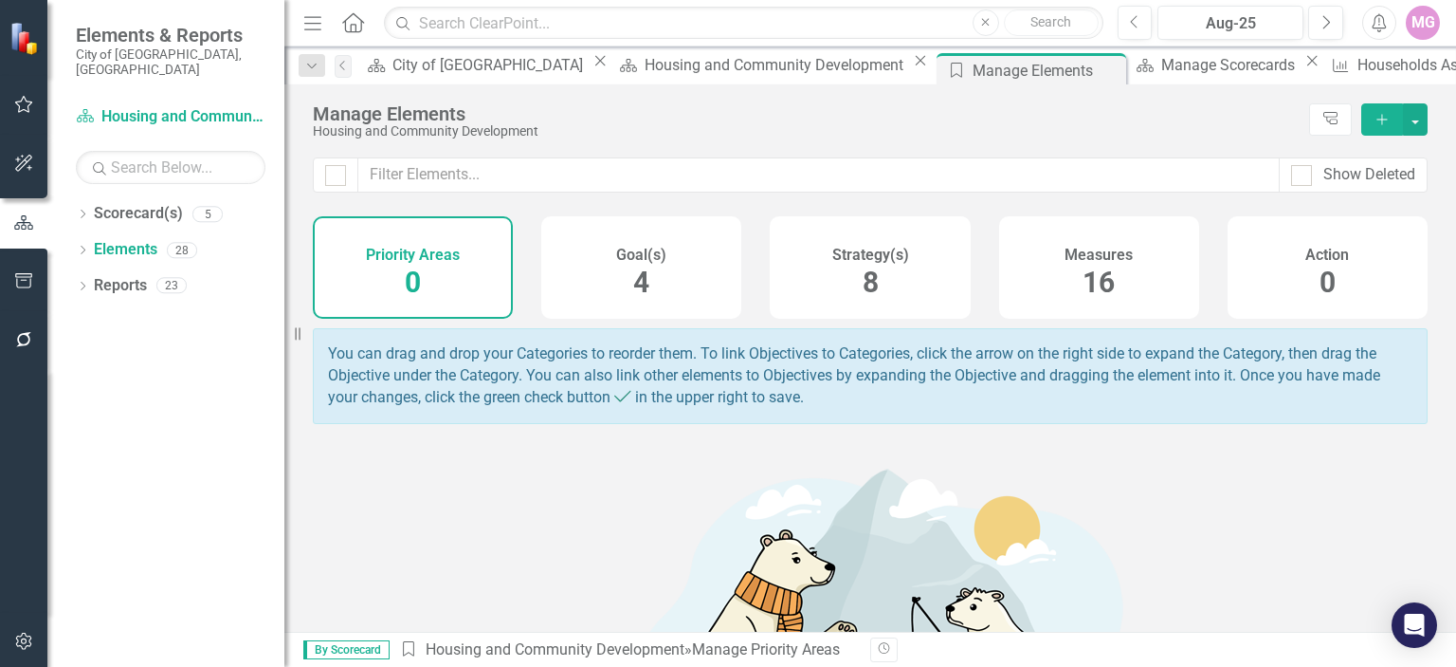
click at [600, 267] on div "Goal(s) 4" at bounding box center [641, 267] width 200 height 102
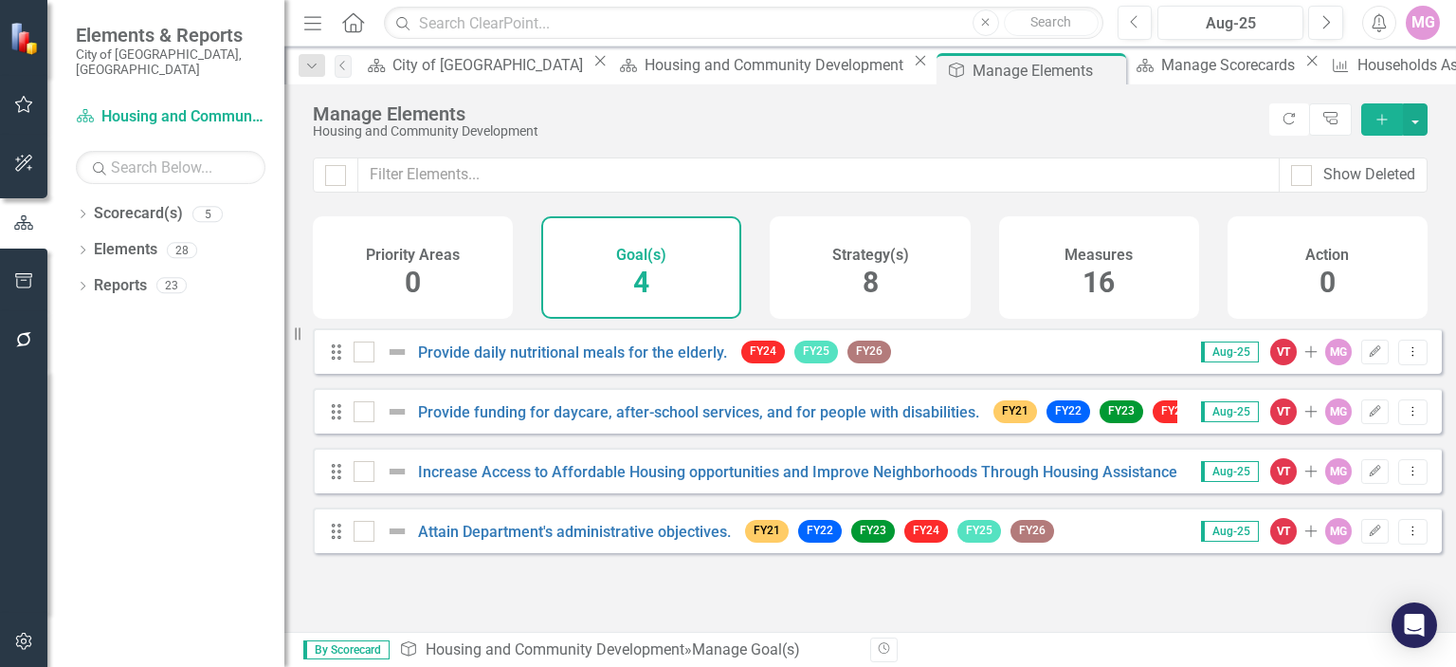
click at [880, 295] on div "Strategy(s) 8" at bounding box center [870, 267] width 200 height 102
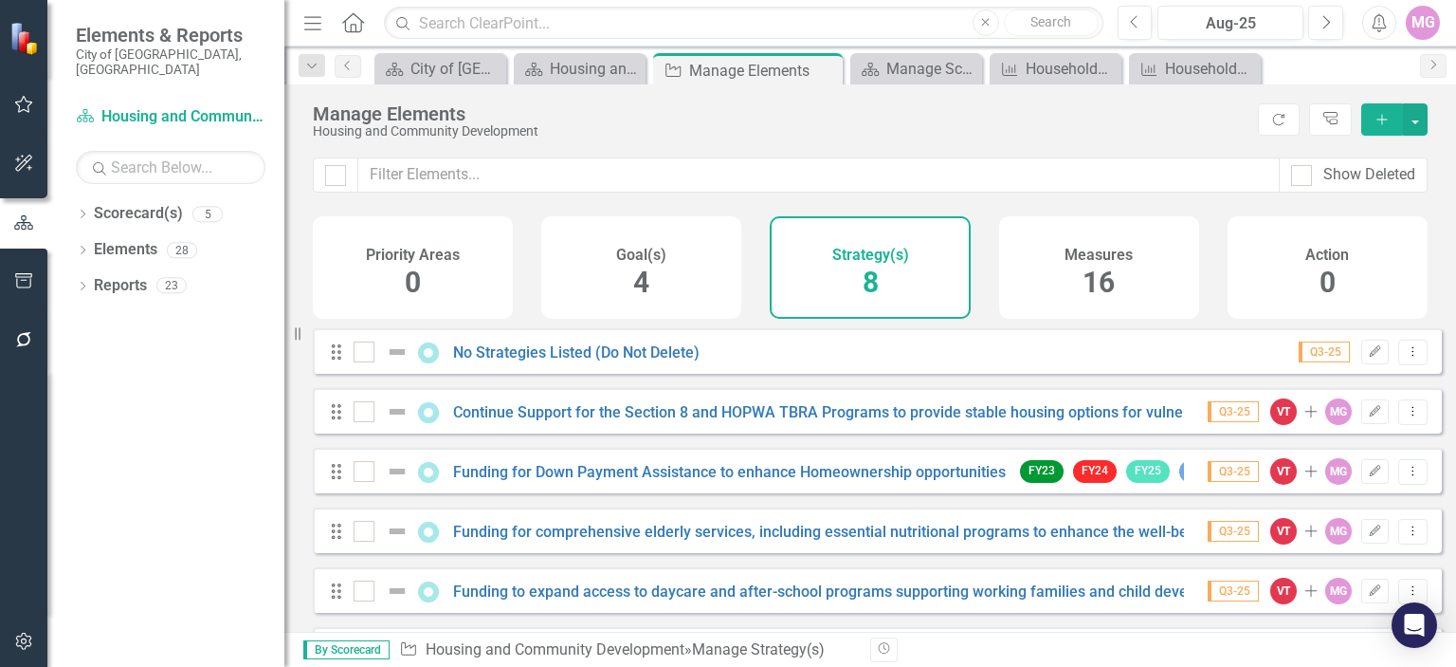
click at [1276, 306] on div "Action 0" at bounding box center [1328, 267] width 200 height 102
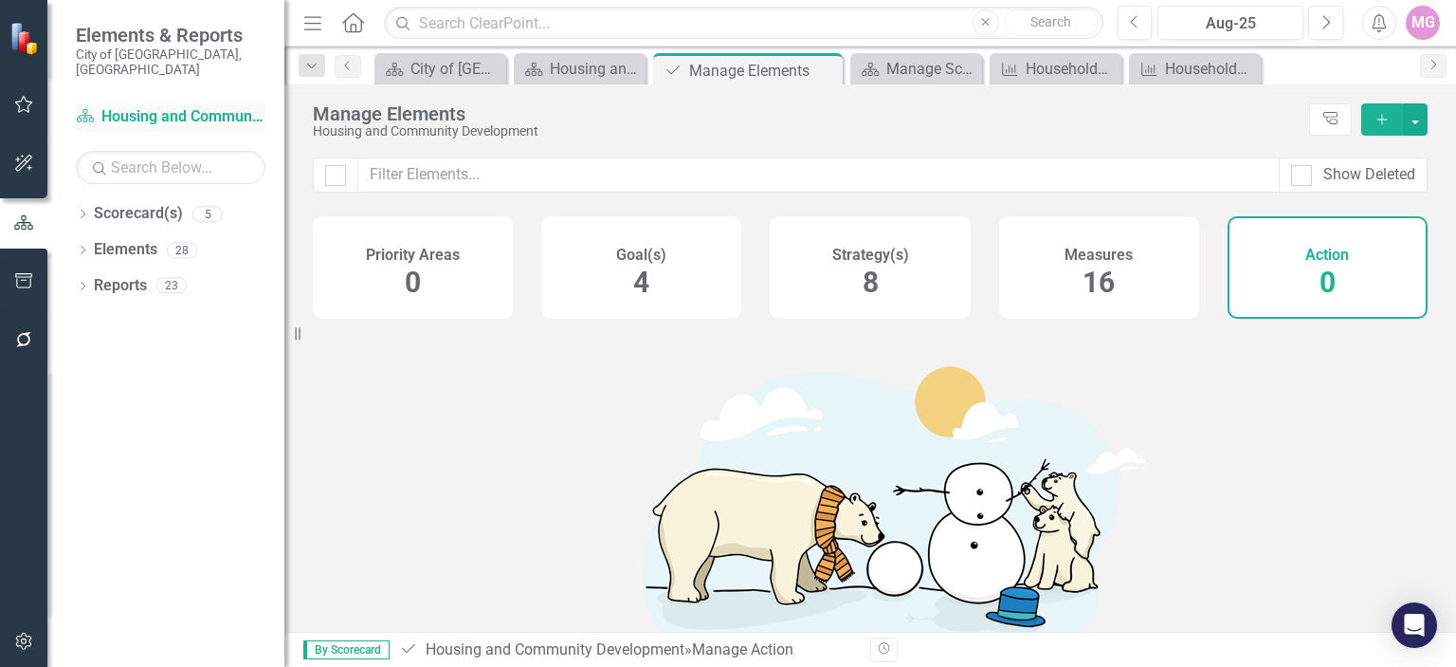
click at [156, 107] on link "Scorecard(s) Housing and Community Development" at bounding box center [171, 117] width 190 height 22
